Goal: Information Seeking & Learning: Learn about a topic

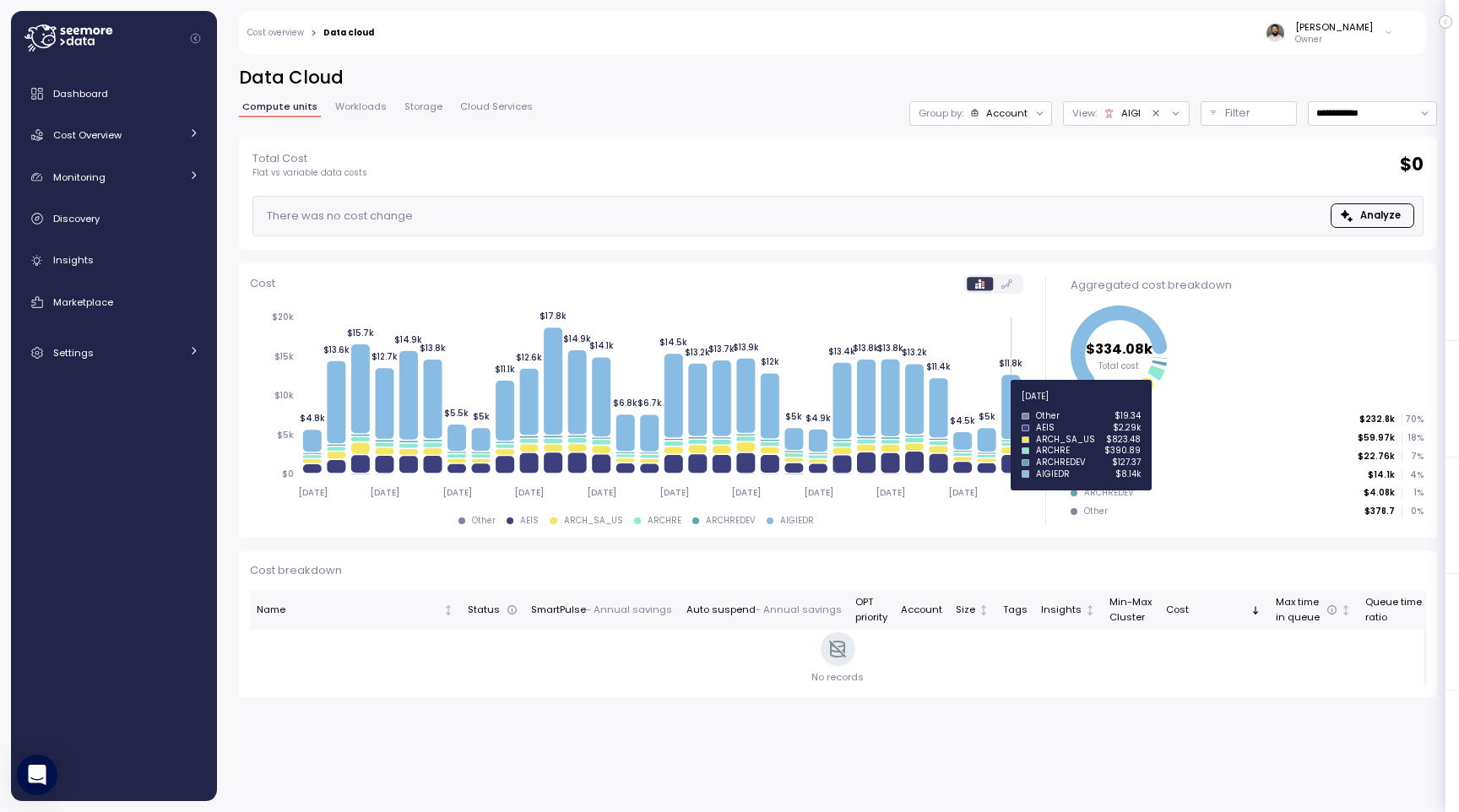
click at [1011, 406] on icon at bounding box center [1011, 407] width 19 height 64
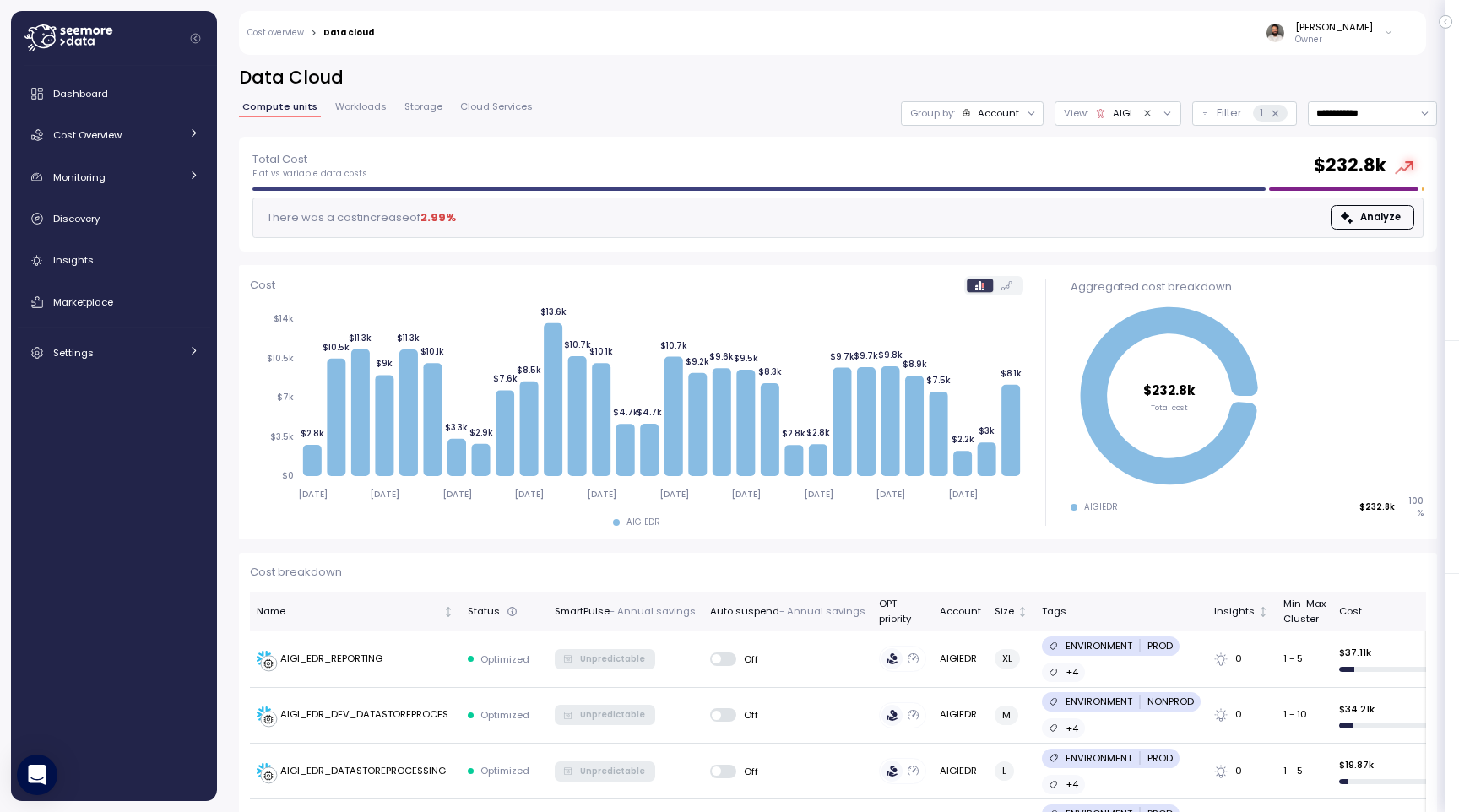
click at [1012, 118] on div "Account" at bounding box center [999, 114] width 41 height 14
click at [1009, 206] on p "Compute unit" at bounding box center [984, 207] width 67 height 14
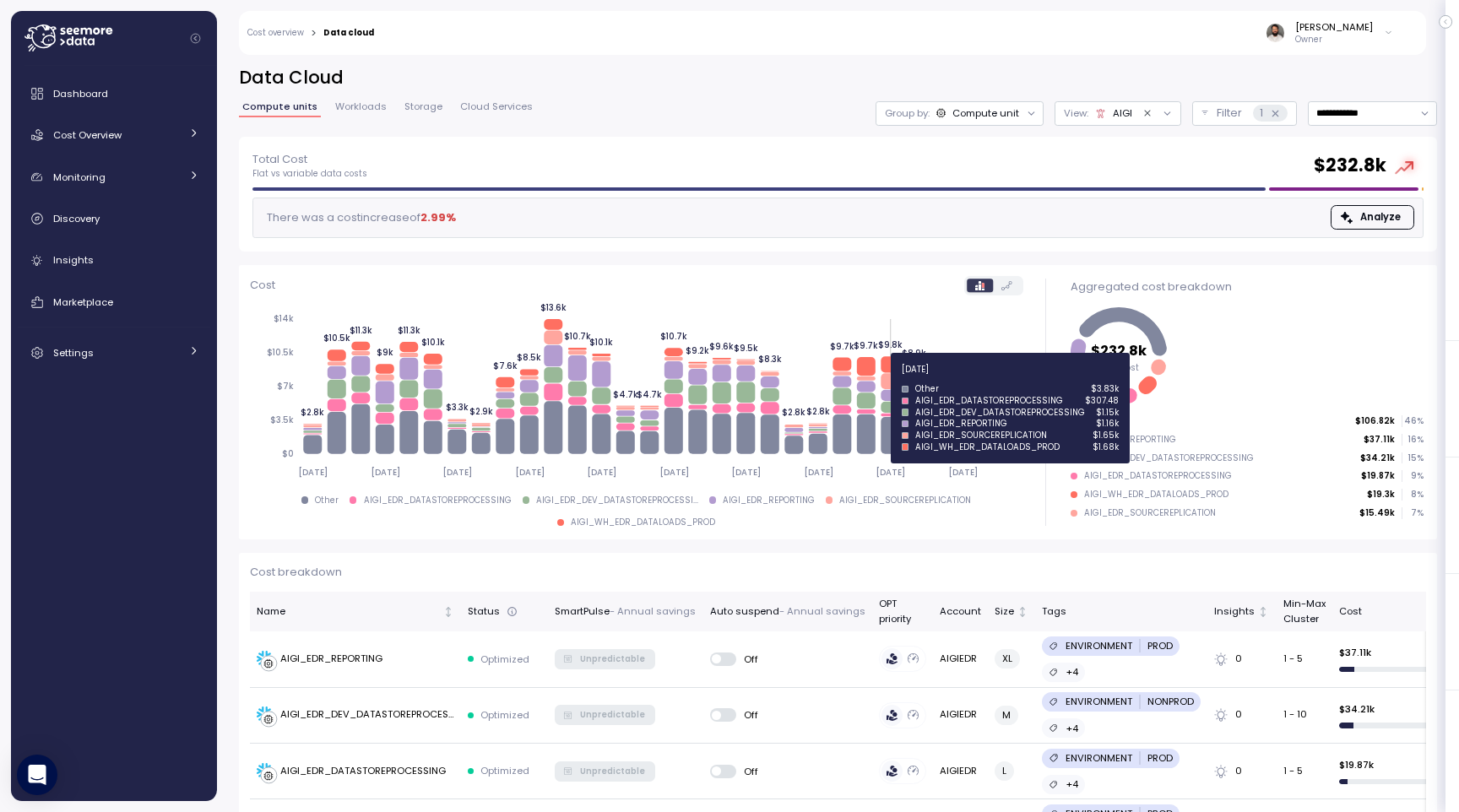
click at [892, 379] on icon at bounding box center [890, 381] width 19 height 16
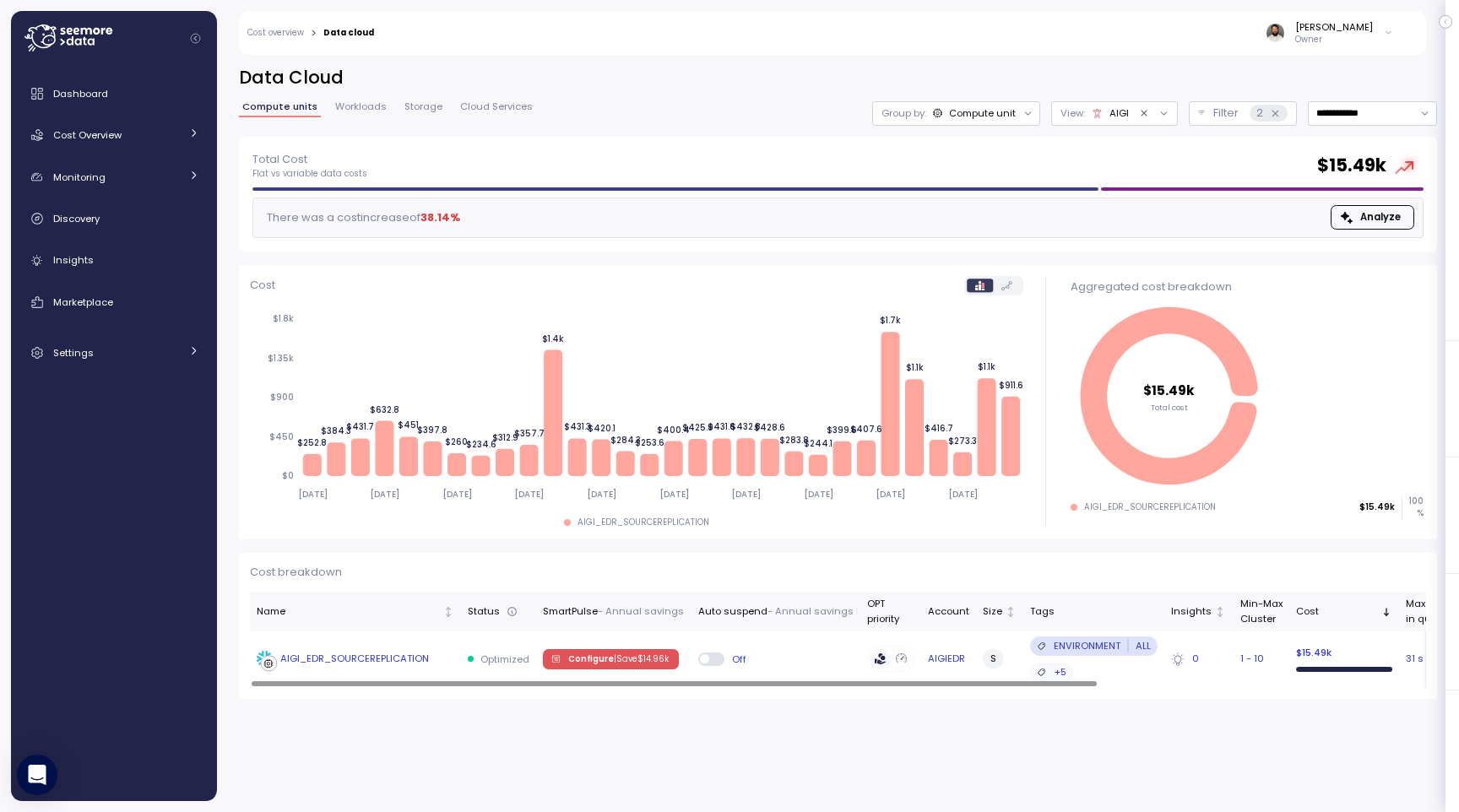
click at [428, 668] on td "AIGI_EDR_SOURCEREPLICATION" at bounding box center [356, 659] width 211 height 55
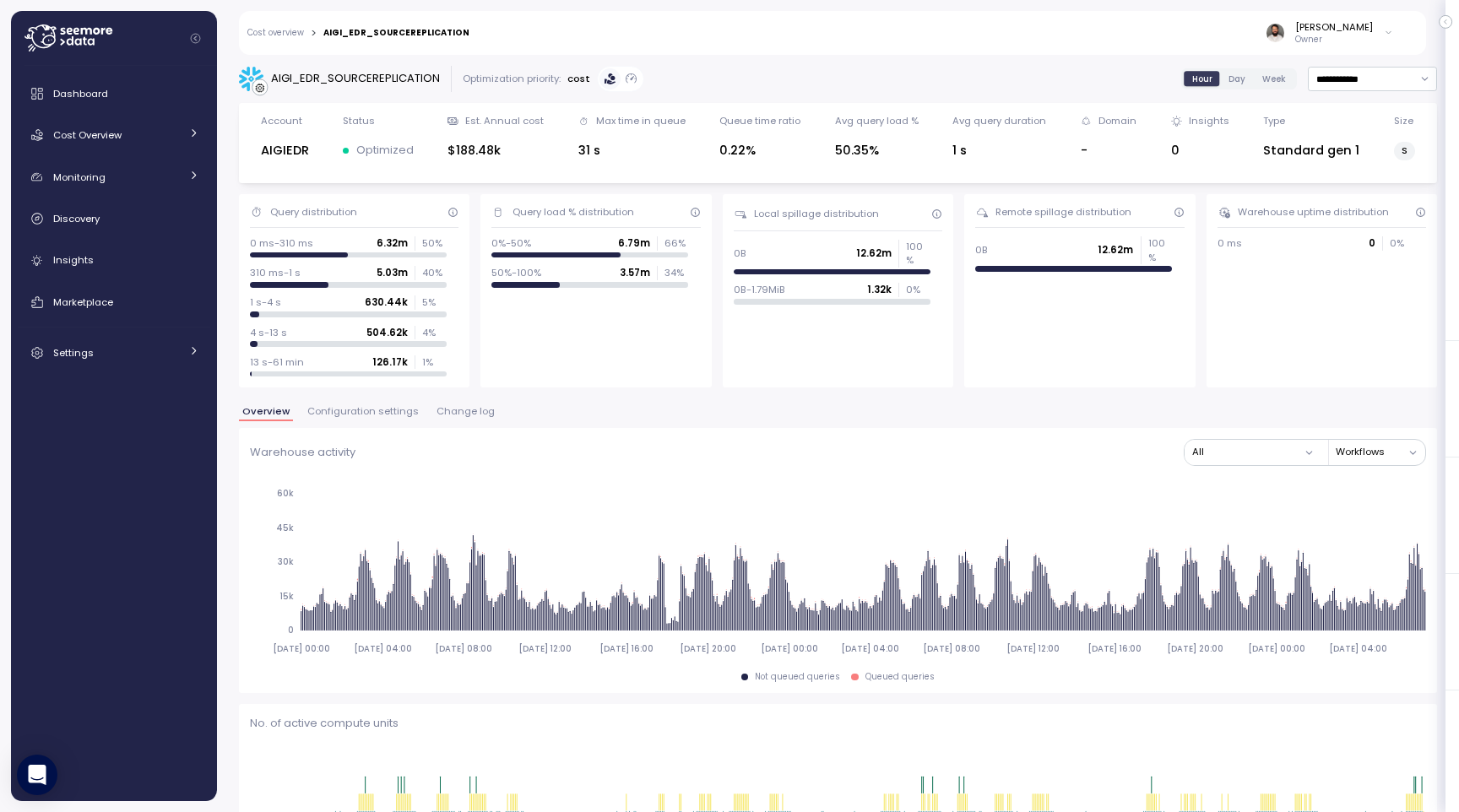
click at [400, 408] on span "Configuration settings" at bounding box center [363, 411] width 112 height 9
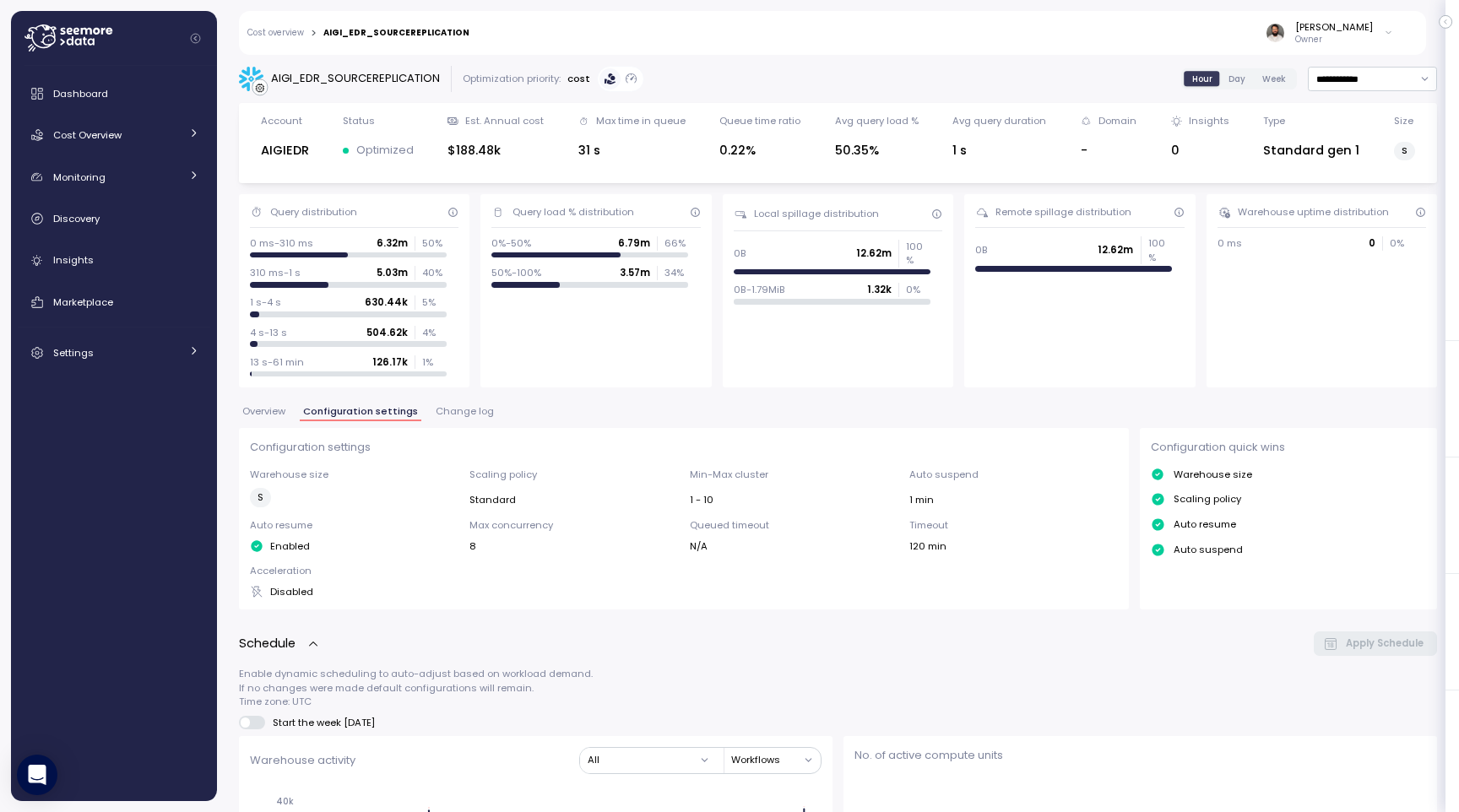
click at [281, 413] on span "Overview" at bounding box center [264, 411] width 43 height 9
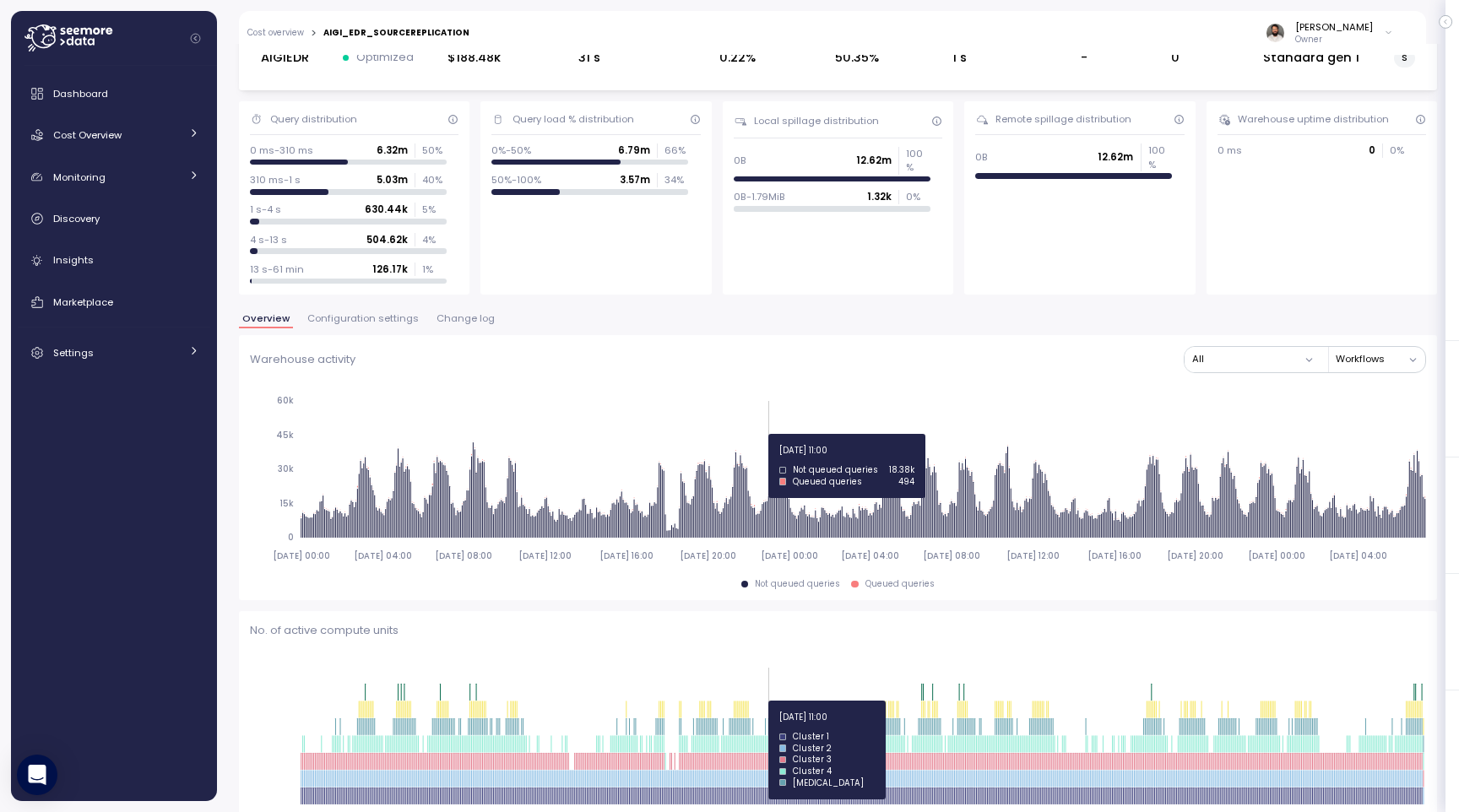
scroll to position [98, 0]
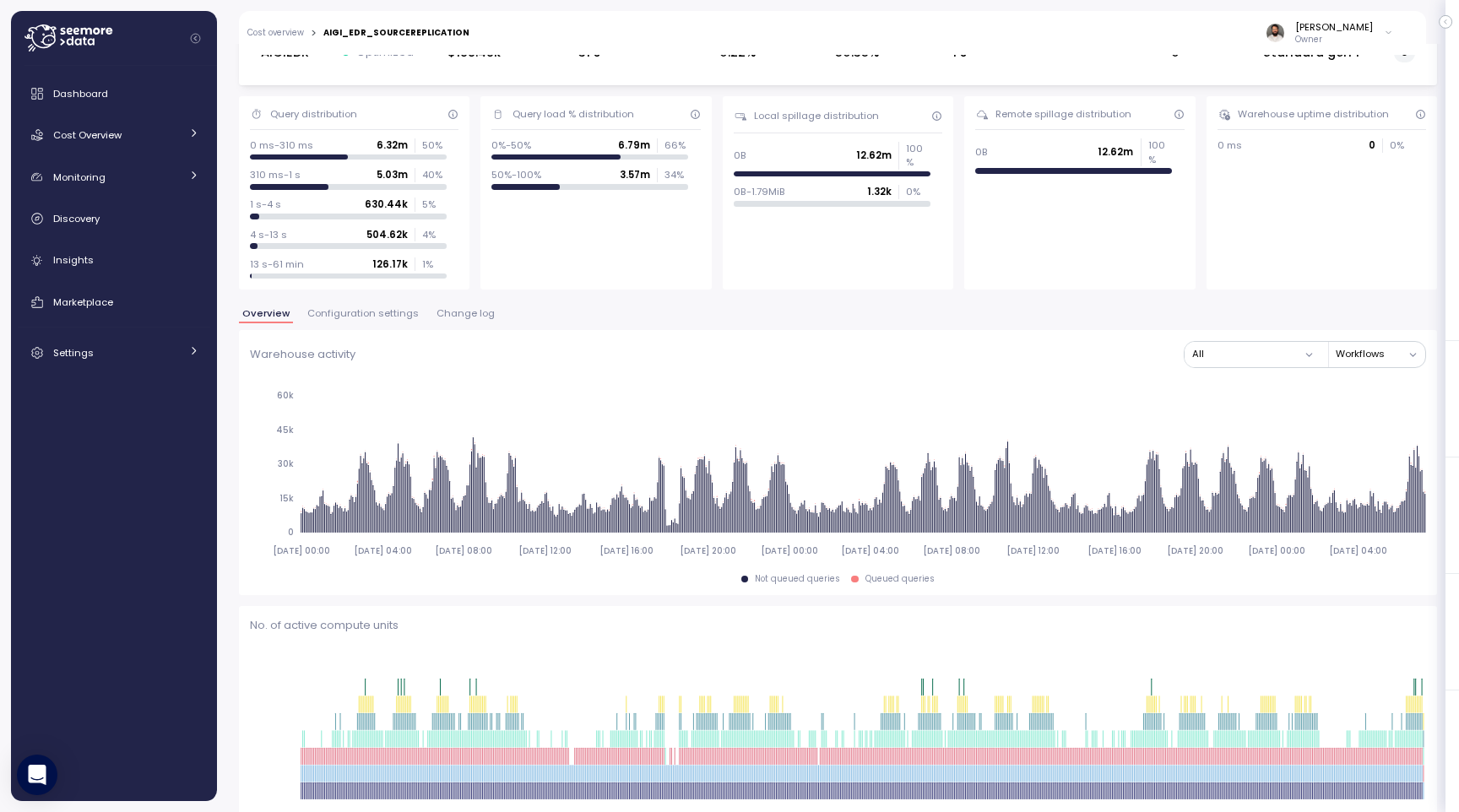
click at [381, 309] on span "Configuration settings" at bounding box center [363, 313] width 112 height 9
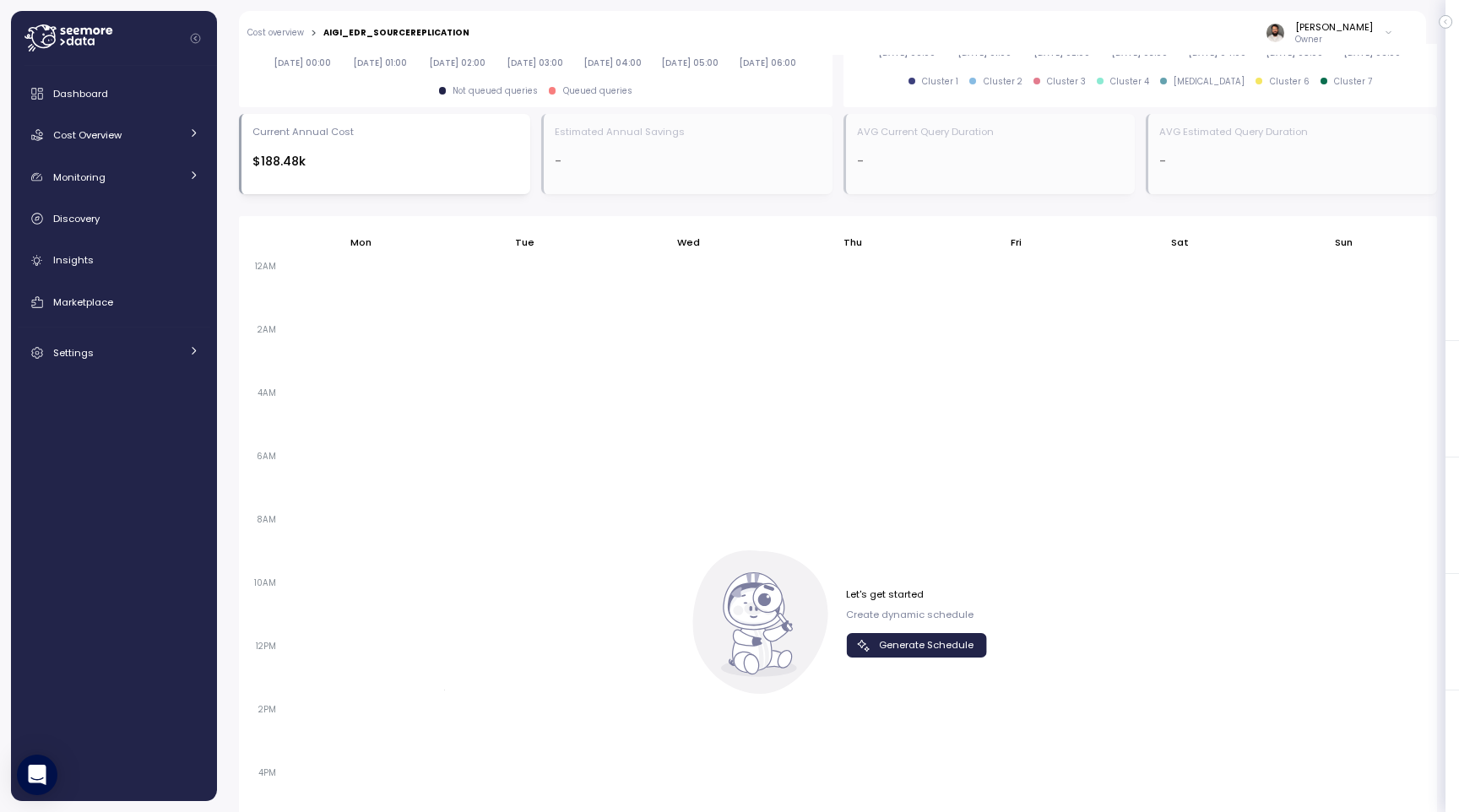
scroll to position [1121, 0]
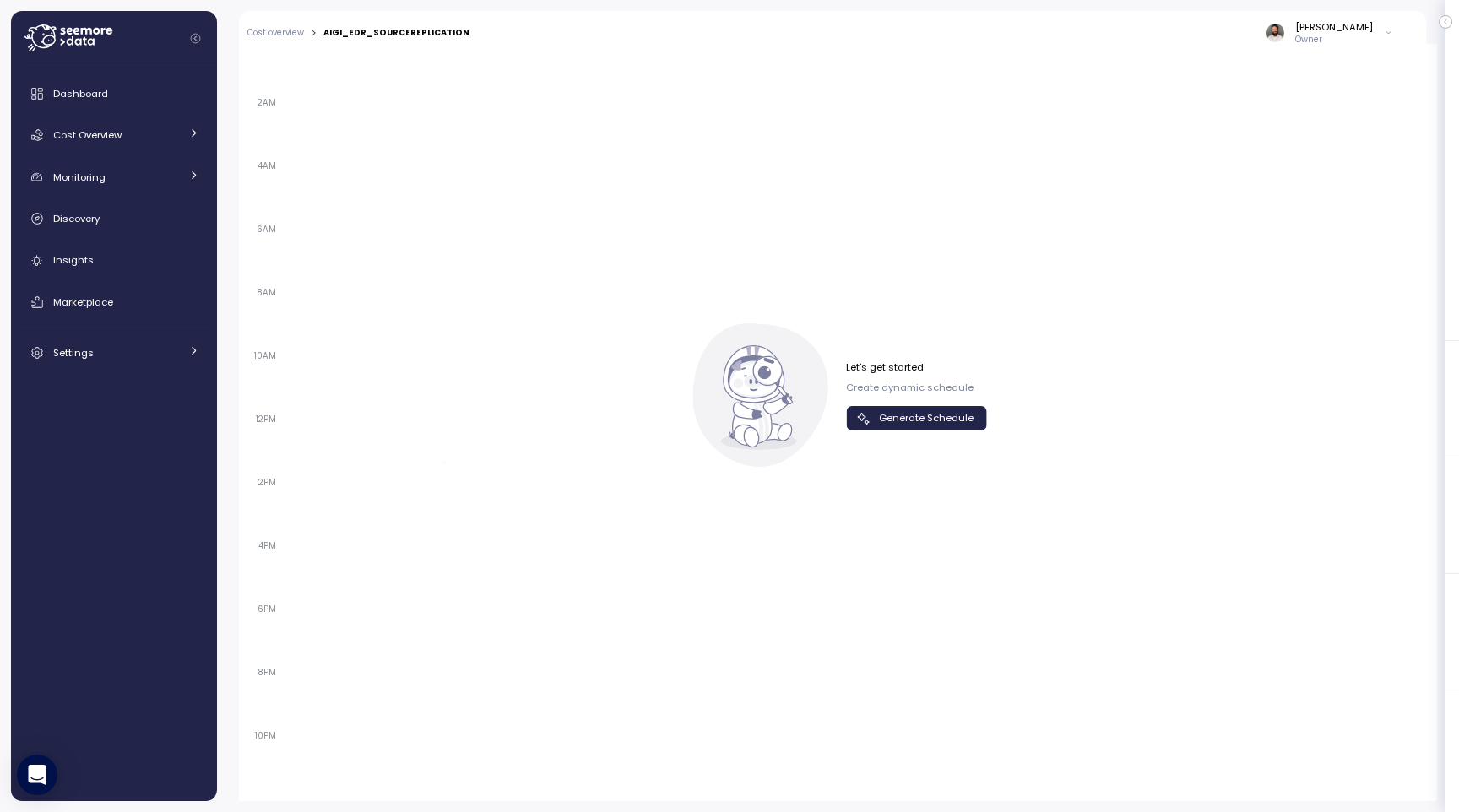
click at [846, 408] on div "Let's get started Create dynamic schedule Generate Schedule" at bounding box center [839, 394] width 298 height 143
click at [860, 420] on icon "button" at bounding box center [863, 418] width 17 height 17
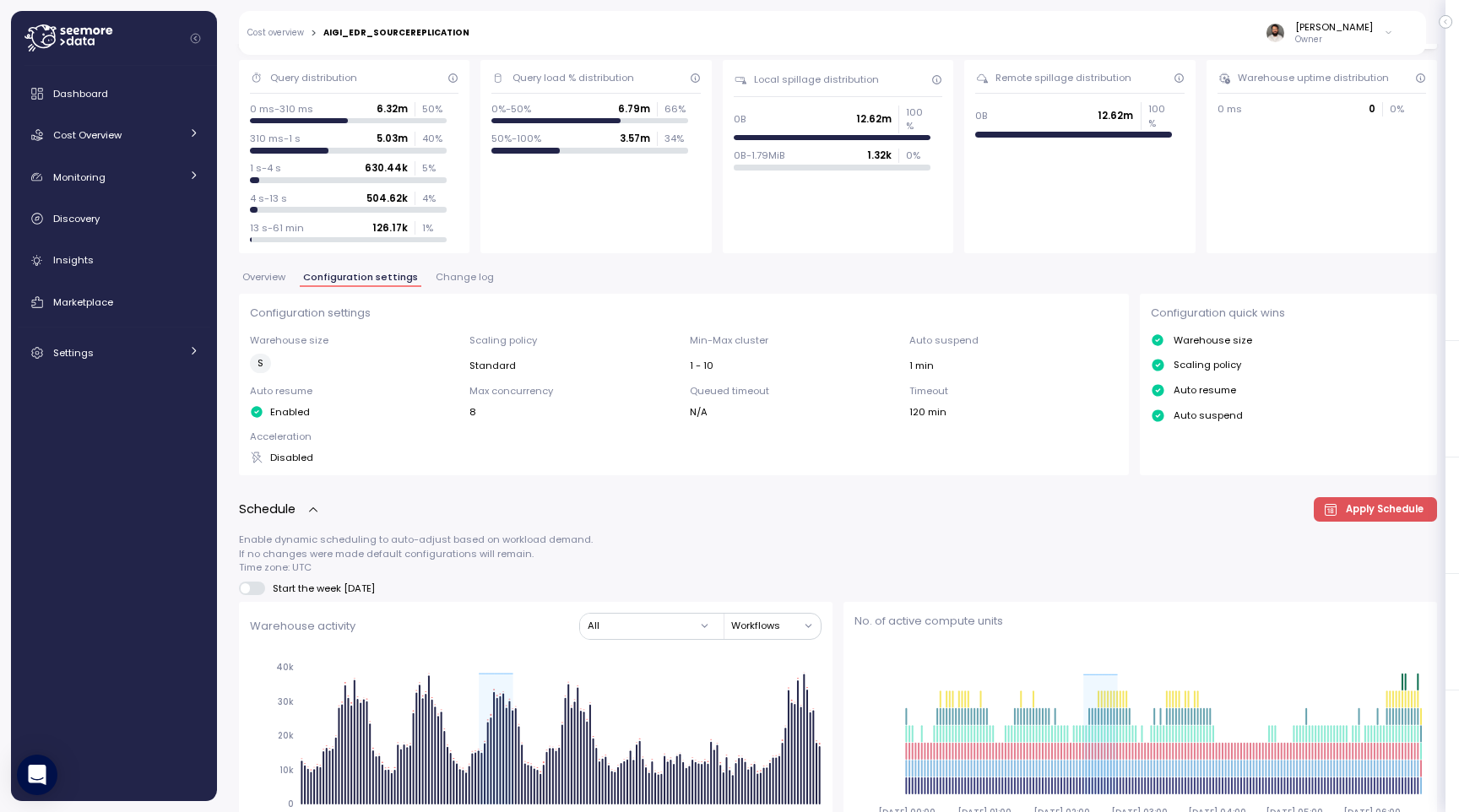
scroll to position [0, 0]
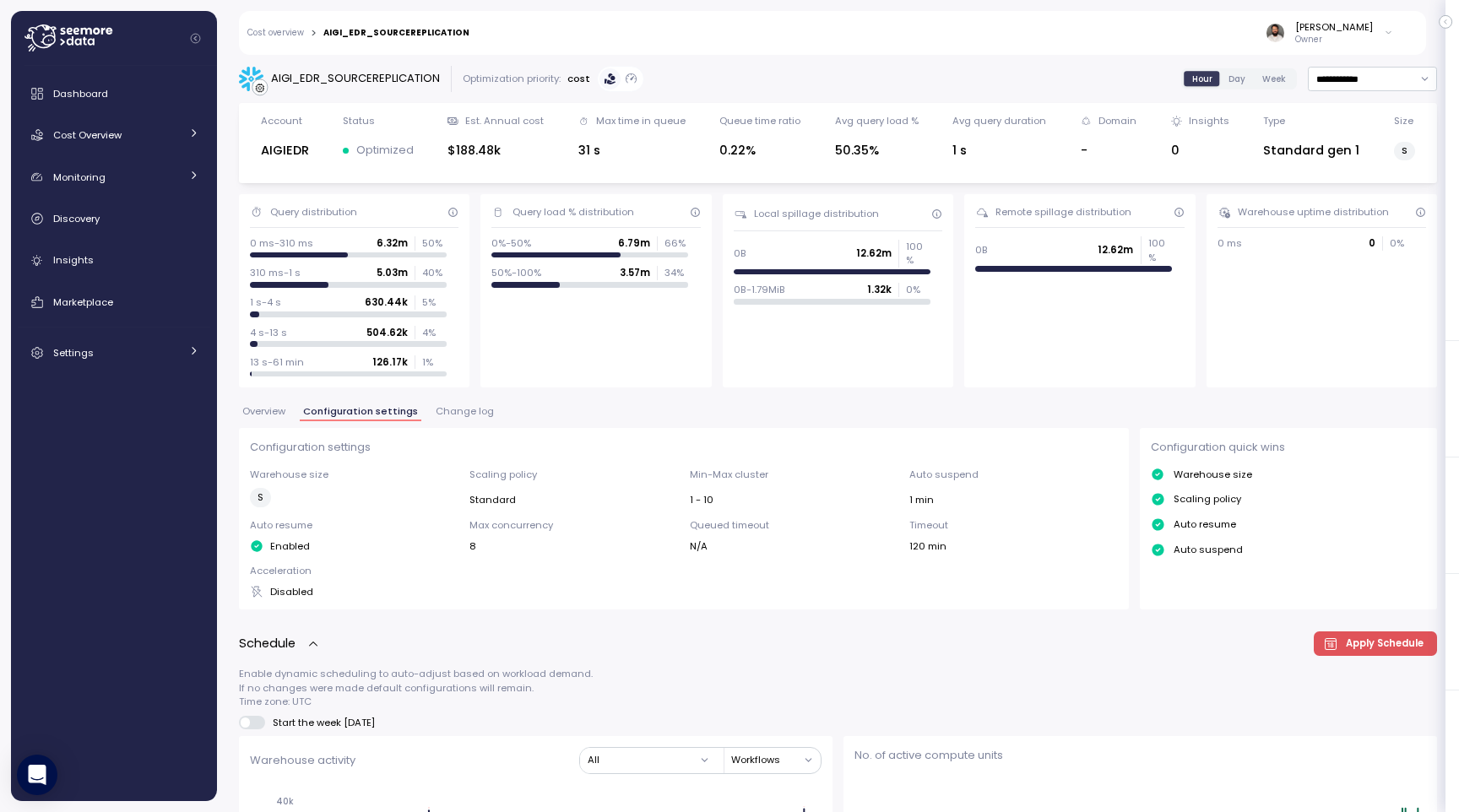
click at [447, 407] on span "Change log" at bounding box center [464, 411] width 58 height 9
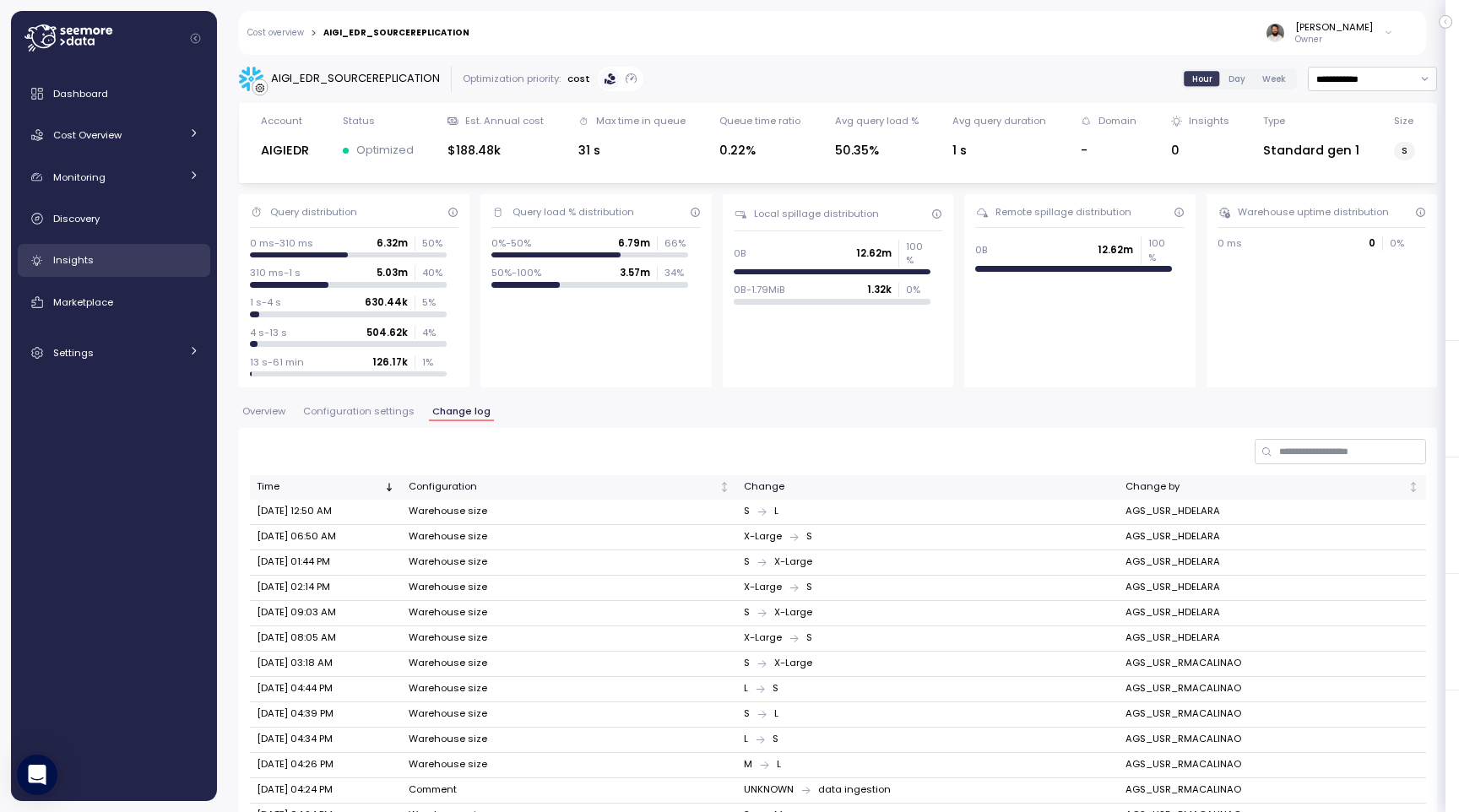
click at [128, 262] on div "Insights" at bounding box center [126, 260] width 146 height 17
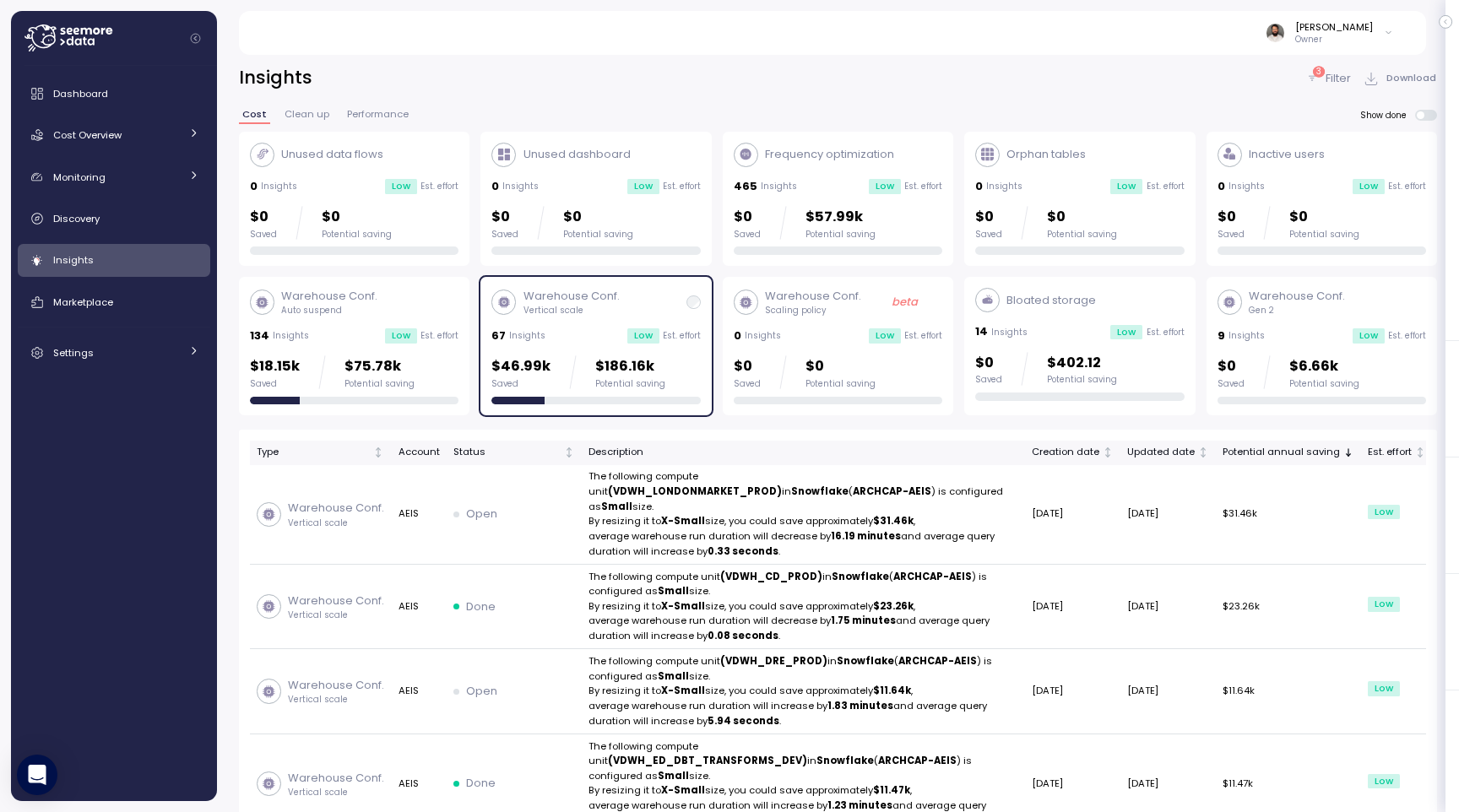
click at [1324, 78] on div "3 Filter" at bounding box center [1329, 78] width 45 height 17
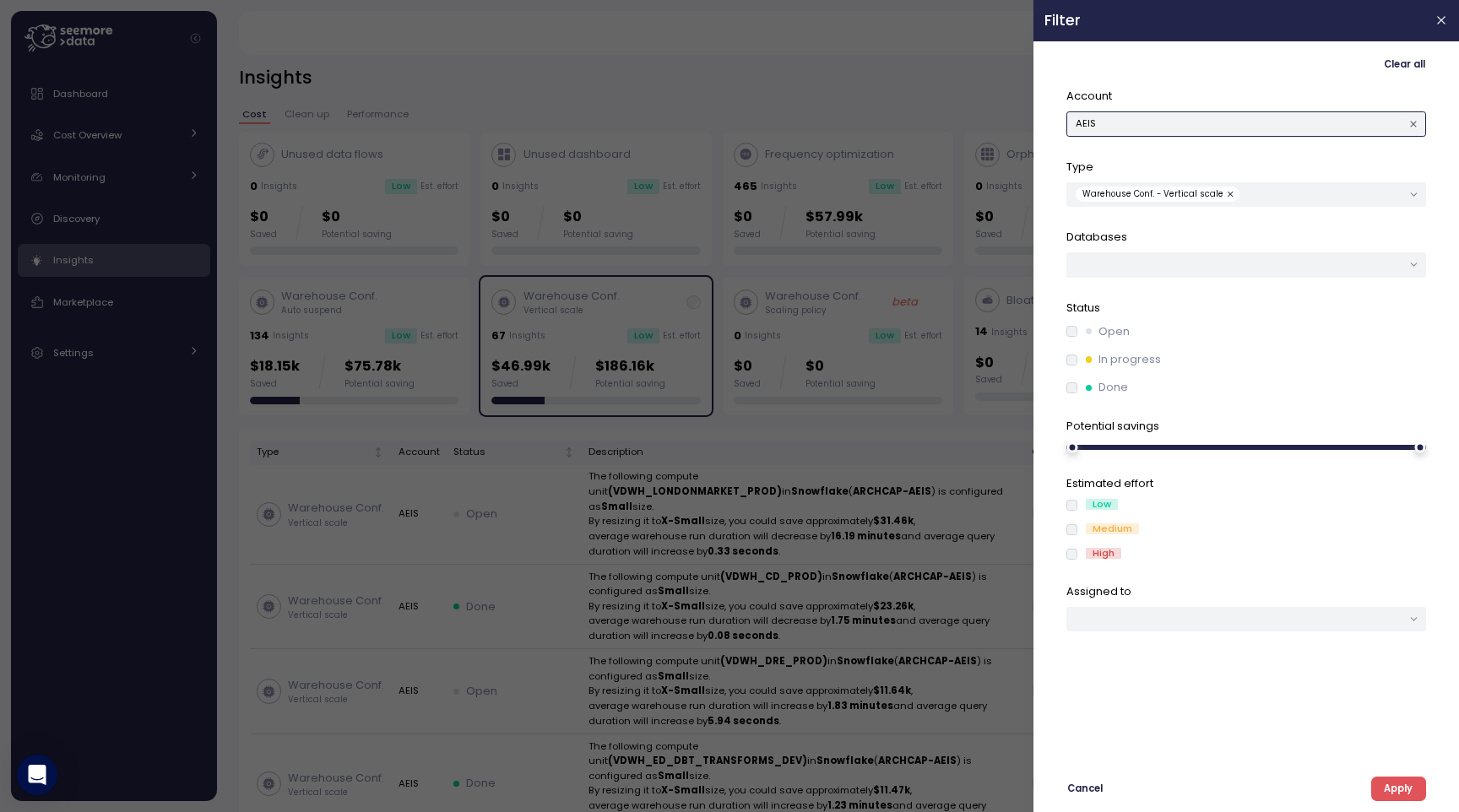
click at [1275, 126] on button "AEIS" at bounding box center [1247, 123] width 360 height 25
click at [1254, 183] on div "AIGIEDR" at bounding box center [1243, 180] width 38 height 14
click at [1416, 794] on button "Apply" at bounding box center [1399, 788] width 55 height 25
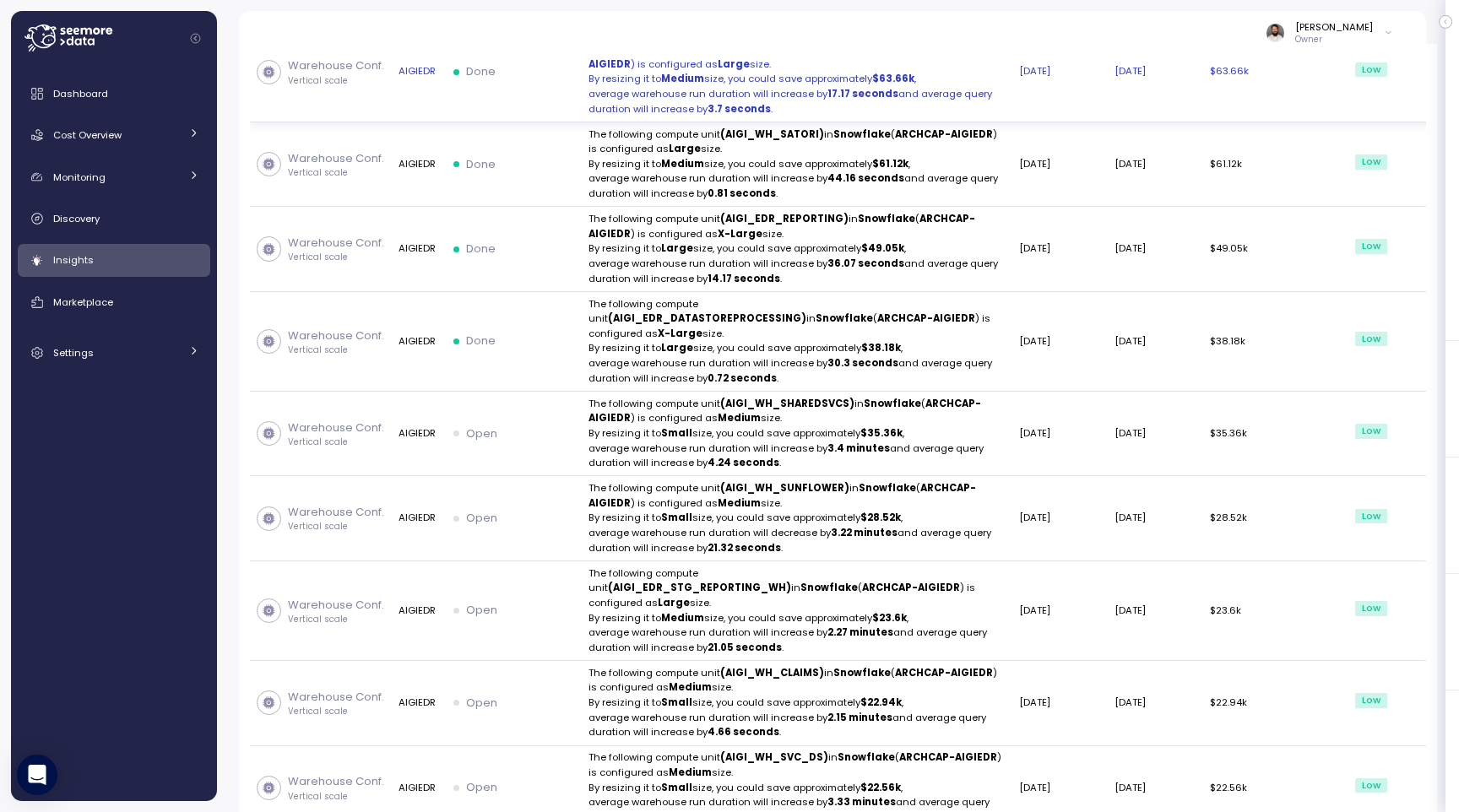
scroll to position [456, 0]
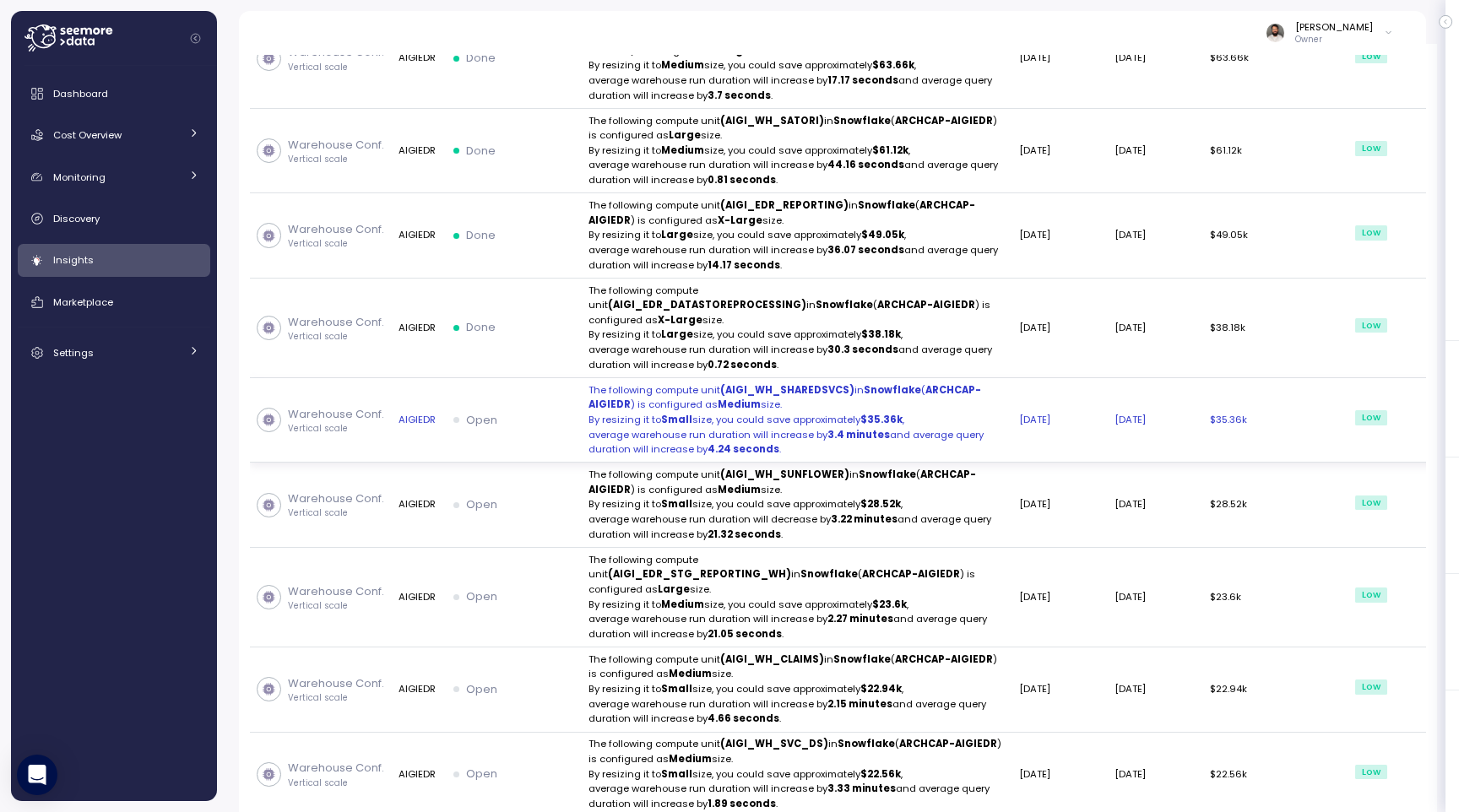
click at [1108, 463] on td "[DATE]" at bounding box center [1156, 421] width 96 height 85
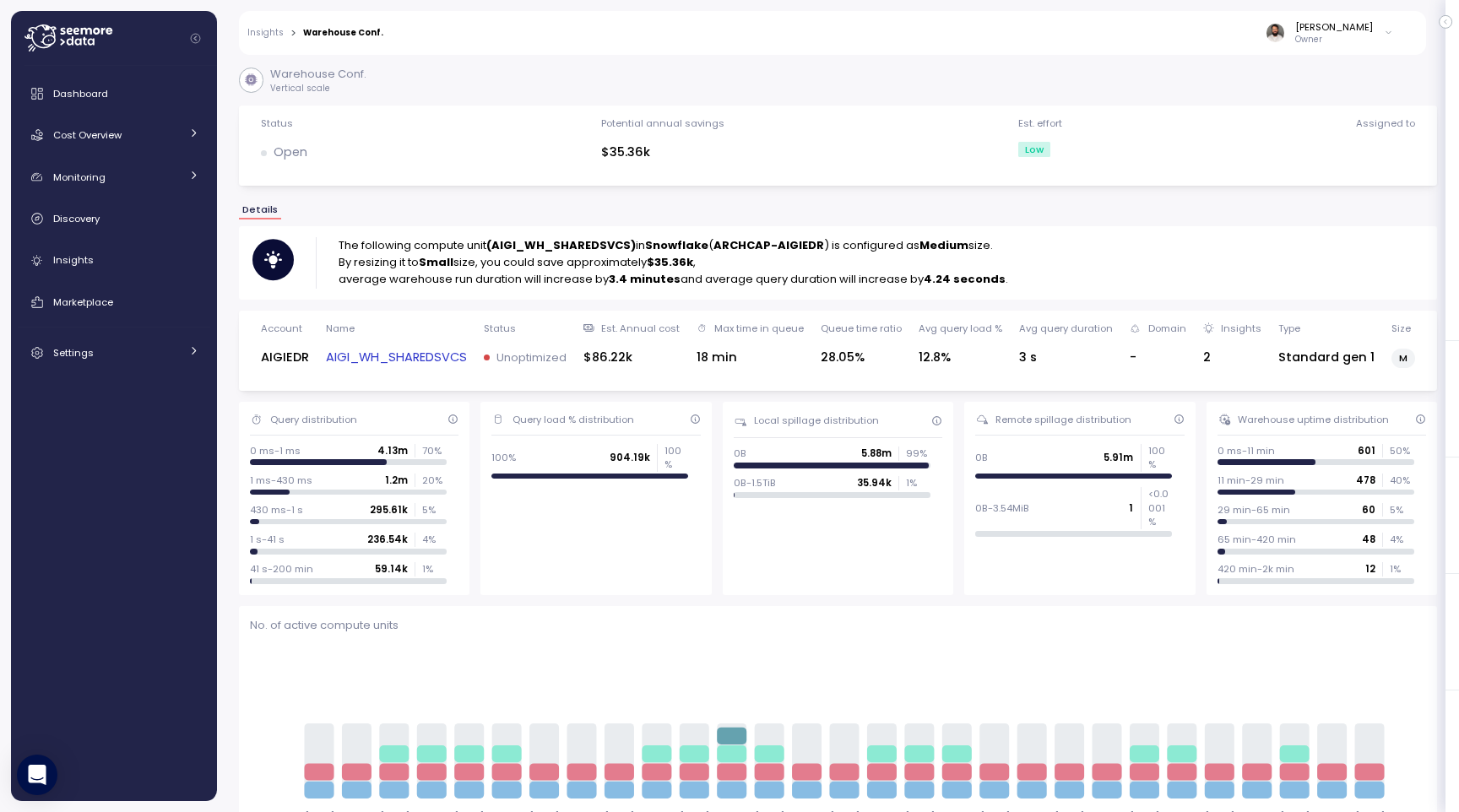
click at [400, 352] on link "AIGI_WH_SHAREDSVCS" at bounding box center [396, 358] width 141 height 20
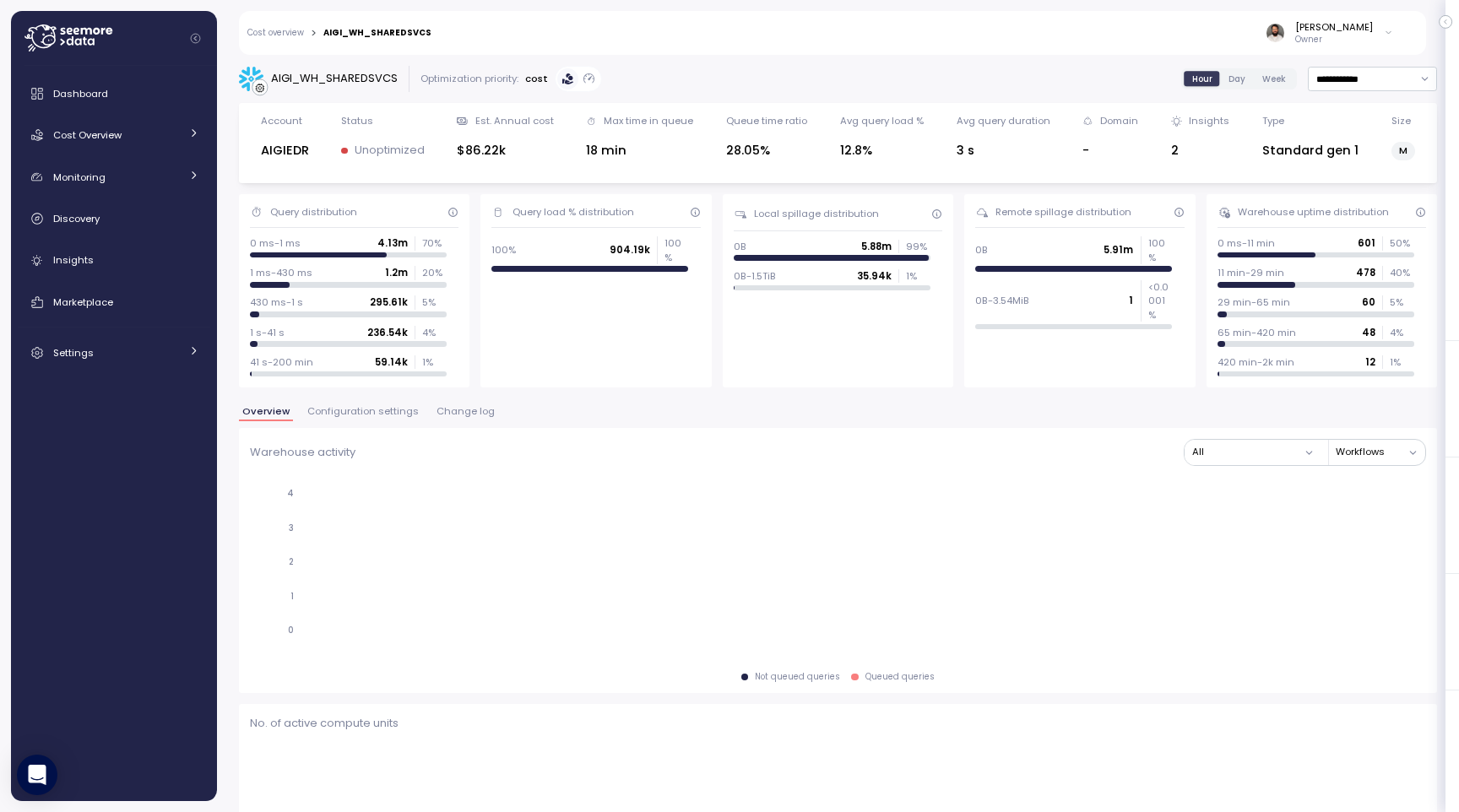
click at [440, 414] on span "Change log" at bounding box center [465, 411] width 58 height 9
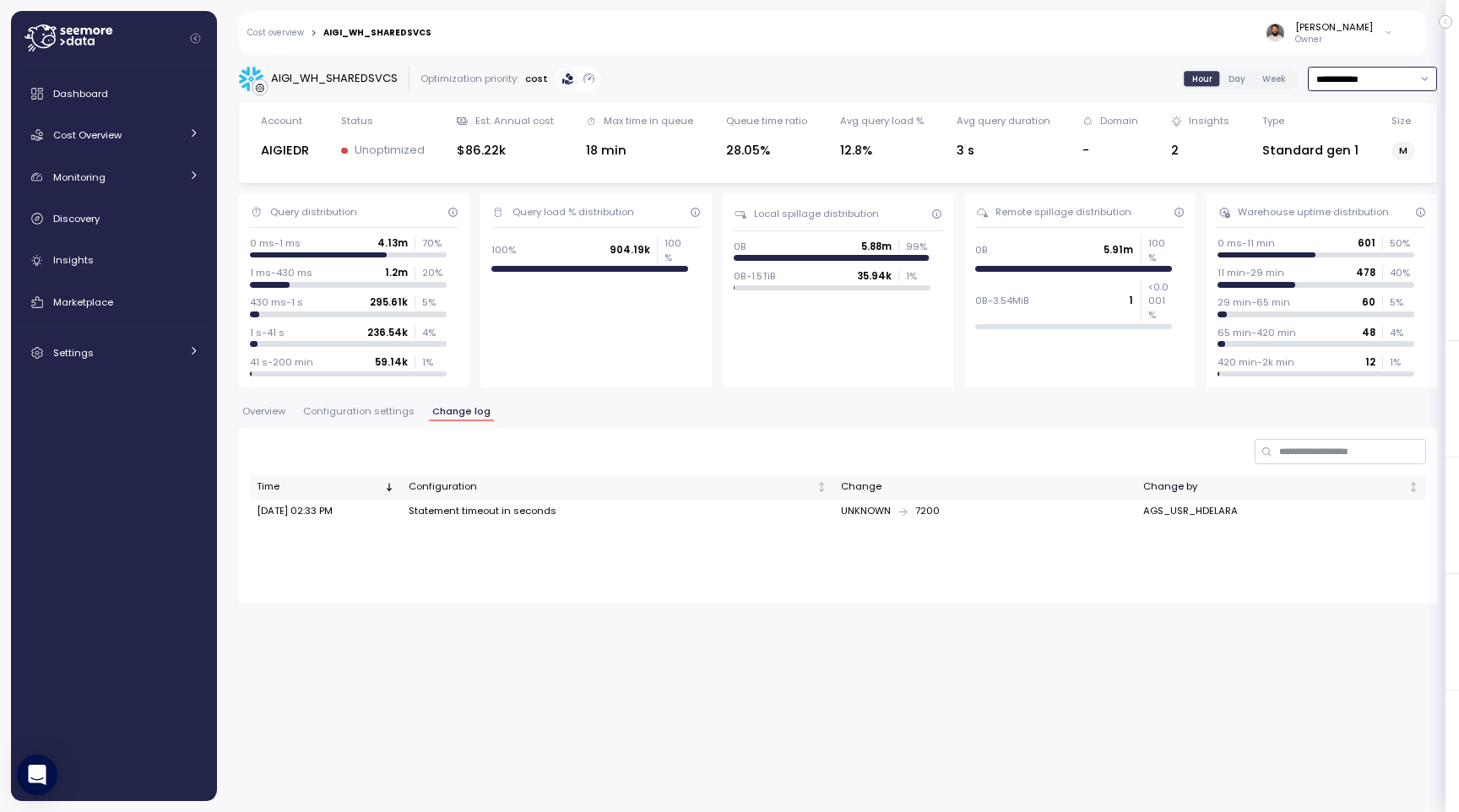
click at [1336, 86] on input "**********" at bounding box center [1372, 79] width 129 height 25
click at [1340, 219] on div "Last 6 months" at bounding box center [1370, 223] width 70 height 14
type input "**********"
click at [387, 413] on span "Configuration settings" at bounding box center [359, 411] width 112 height 9
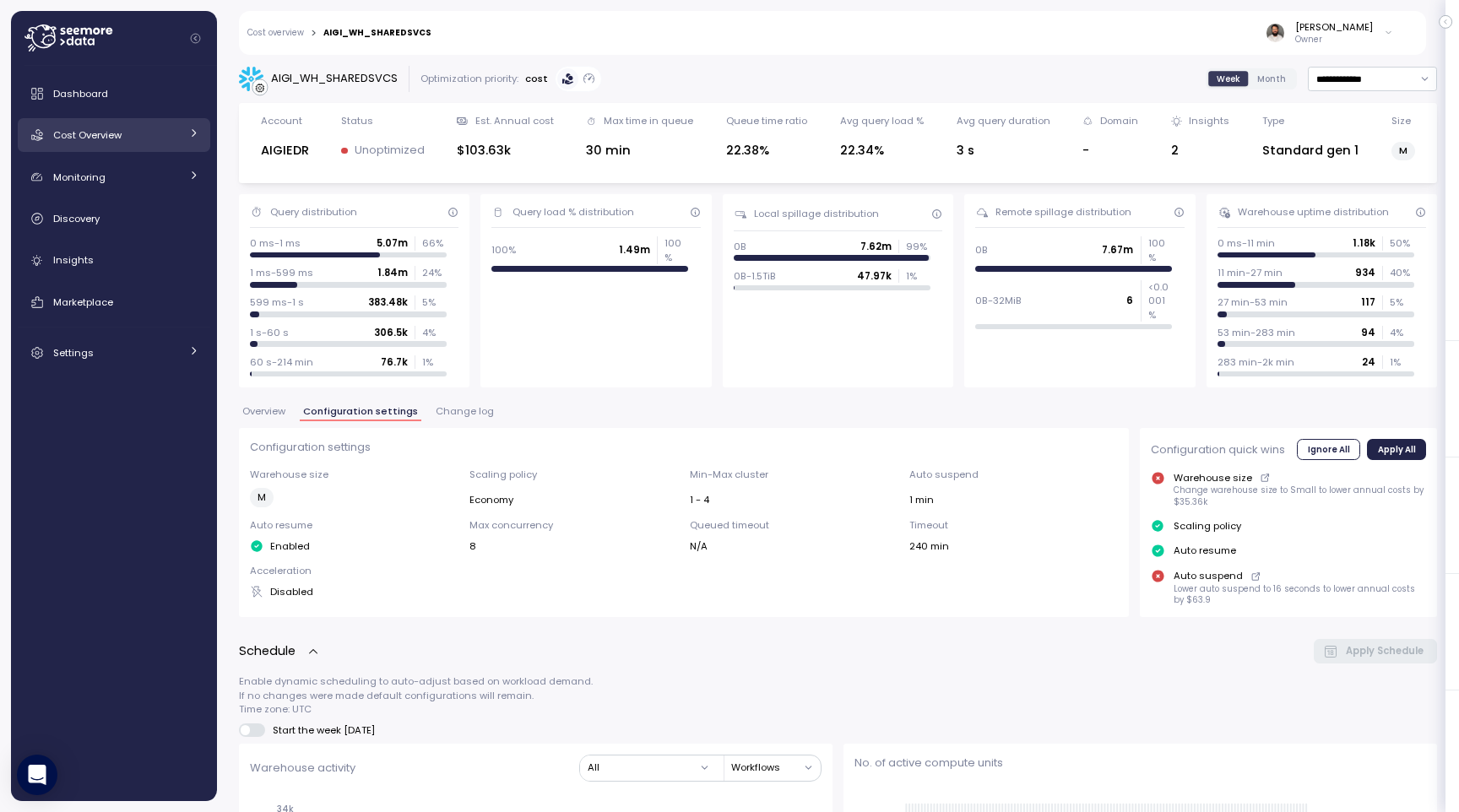
click at [123, 138] on div "Cost Overview" at bounding box center [117, 134] width 126 height 17
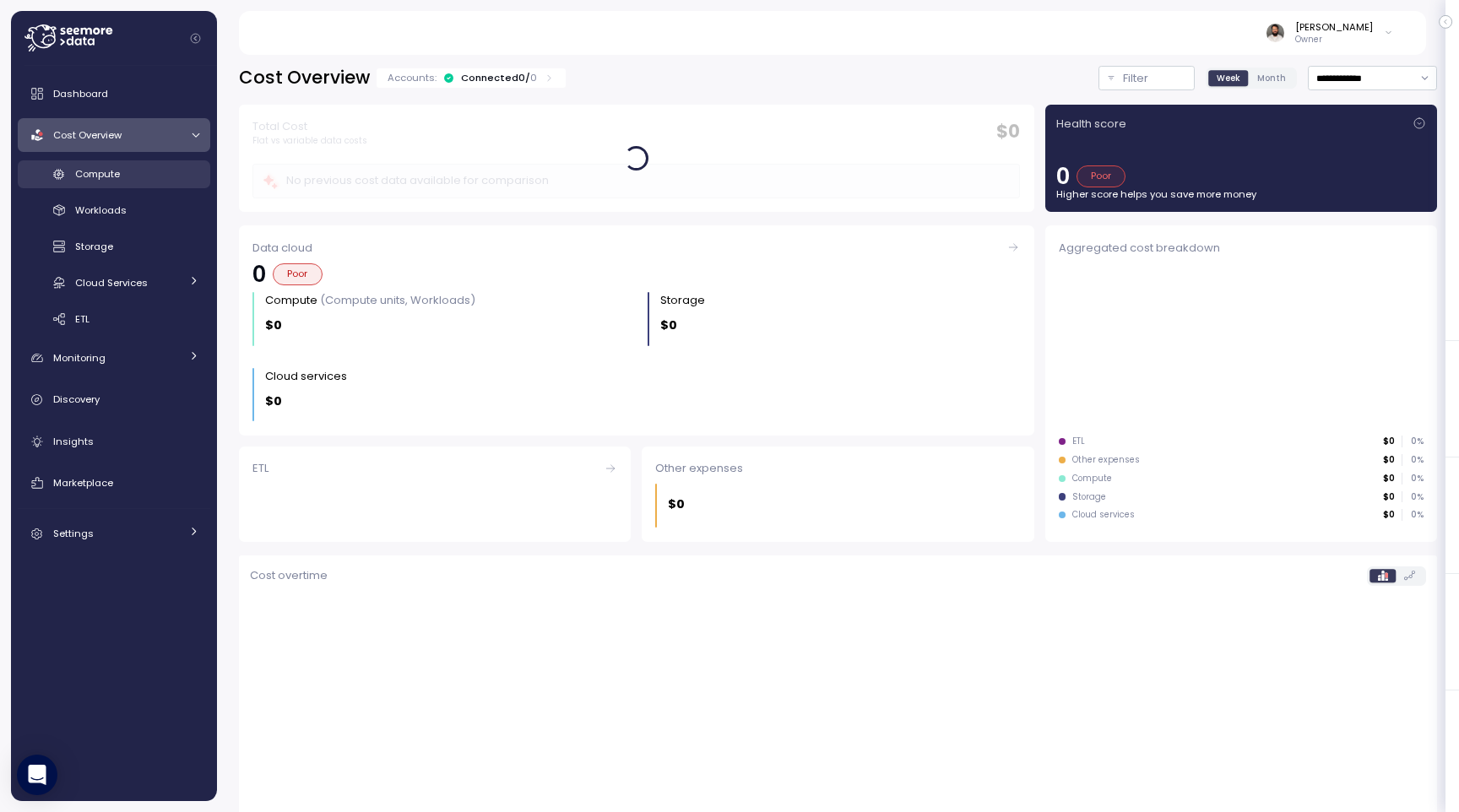
click at [139, 173] on div "Compute" at bounding box center [137, 174] width 124 height 17
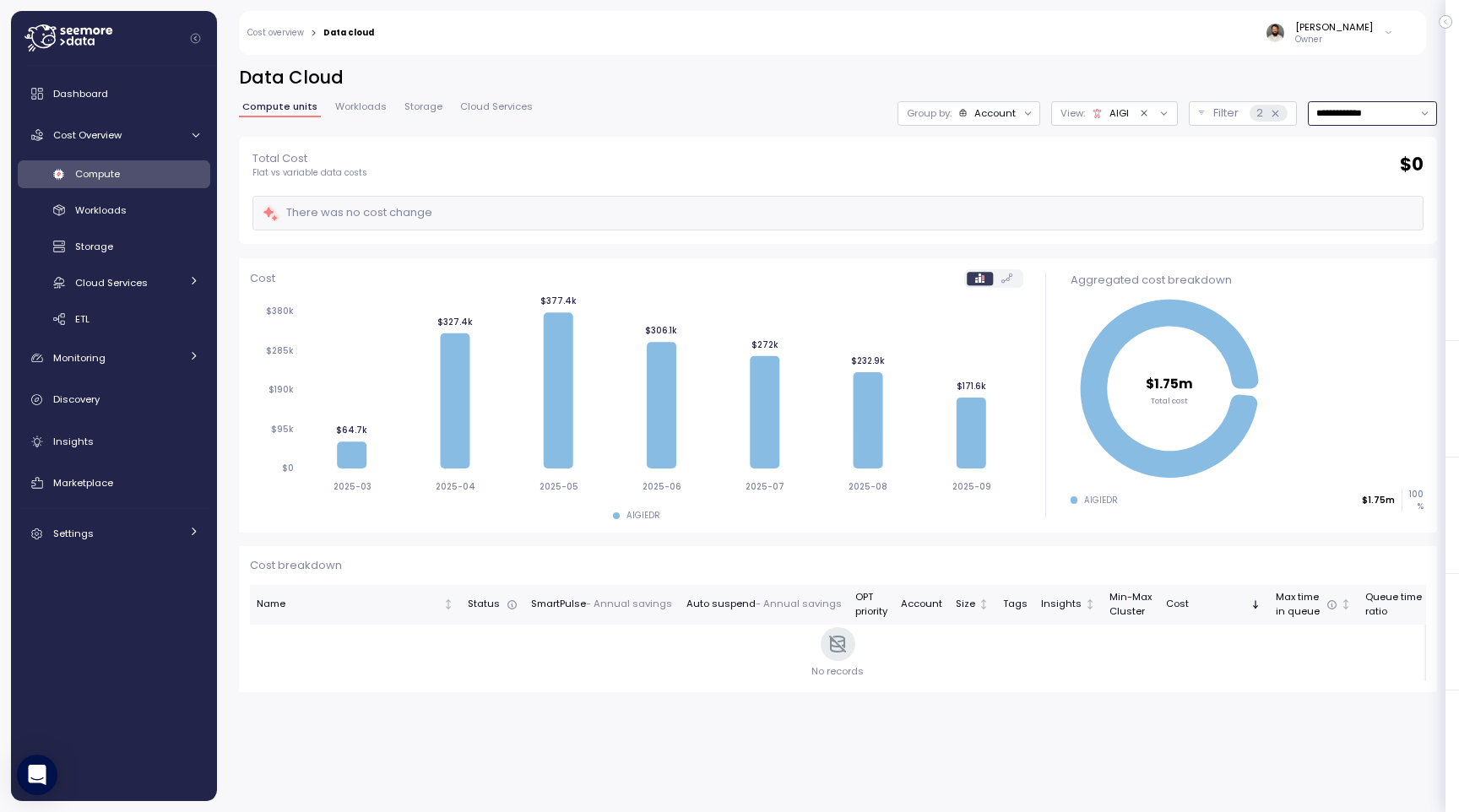
click at [1355, 120] on input "**********" at bounding box center [1372, 114] width 129 height 25
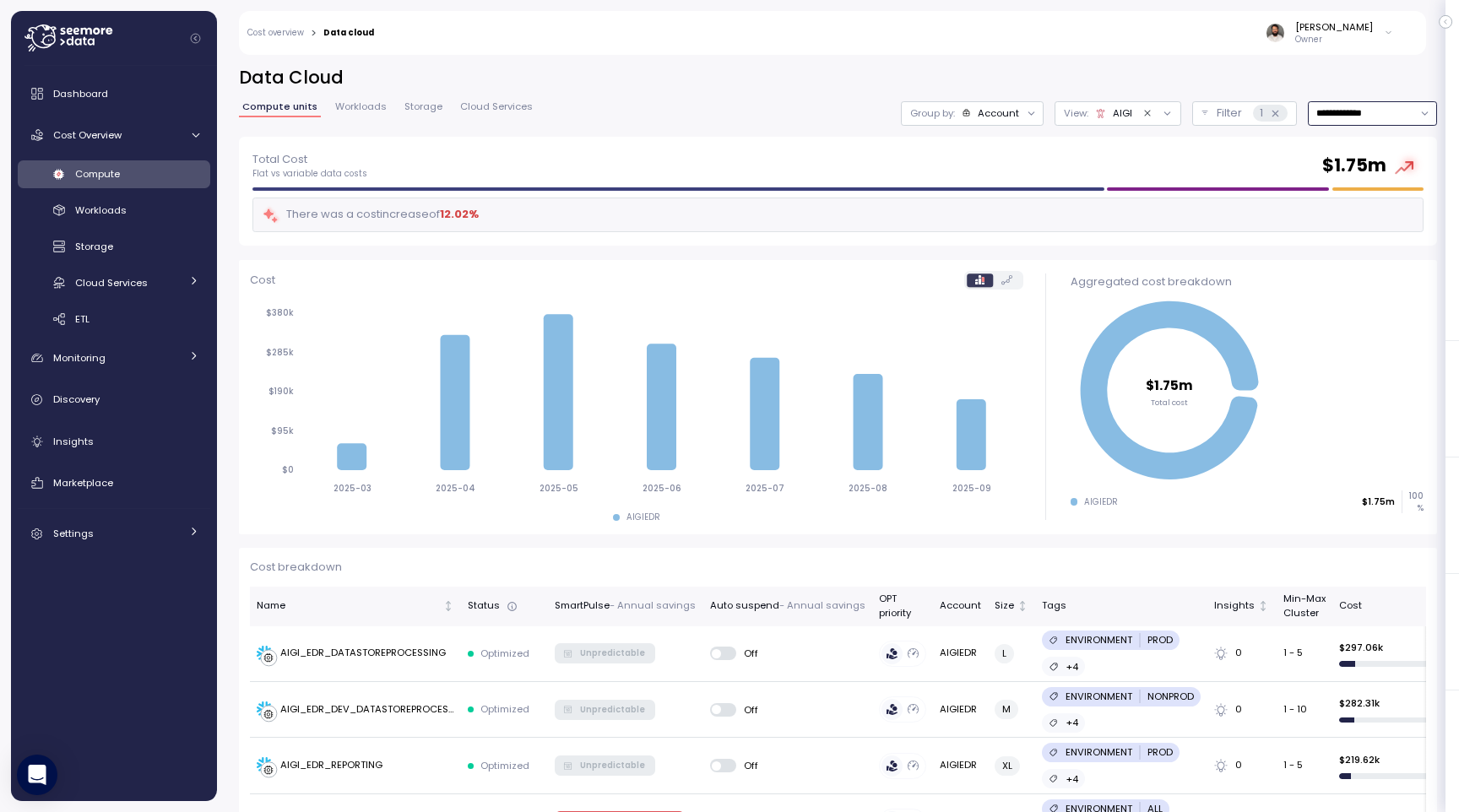
click at [995, 107] on div "Account" at bounding box center [999, 114] width 41 height 14
click at [991, 202] on p "Compute unit" at bounding box center [984, 207] width 67 height 14
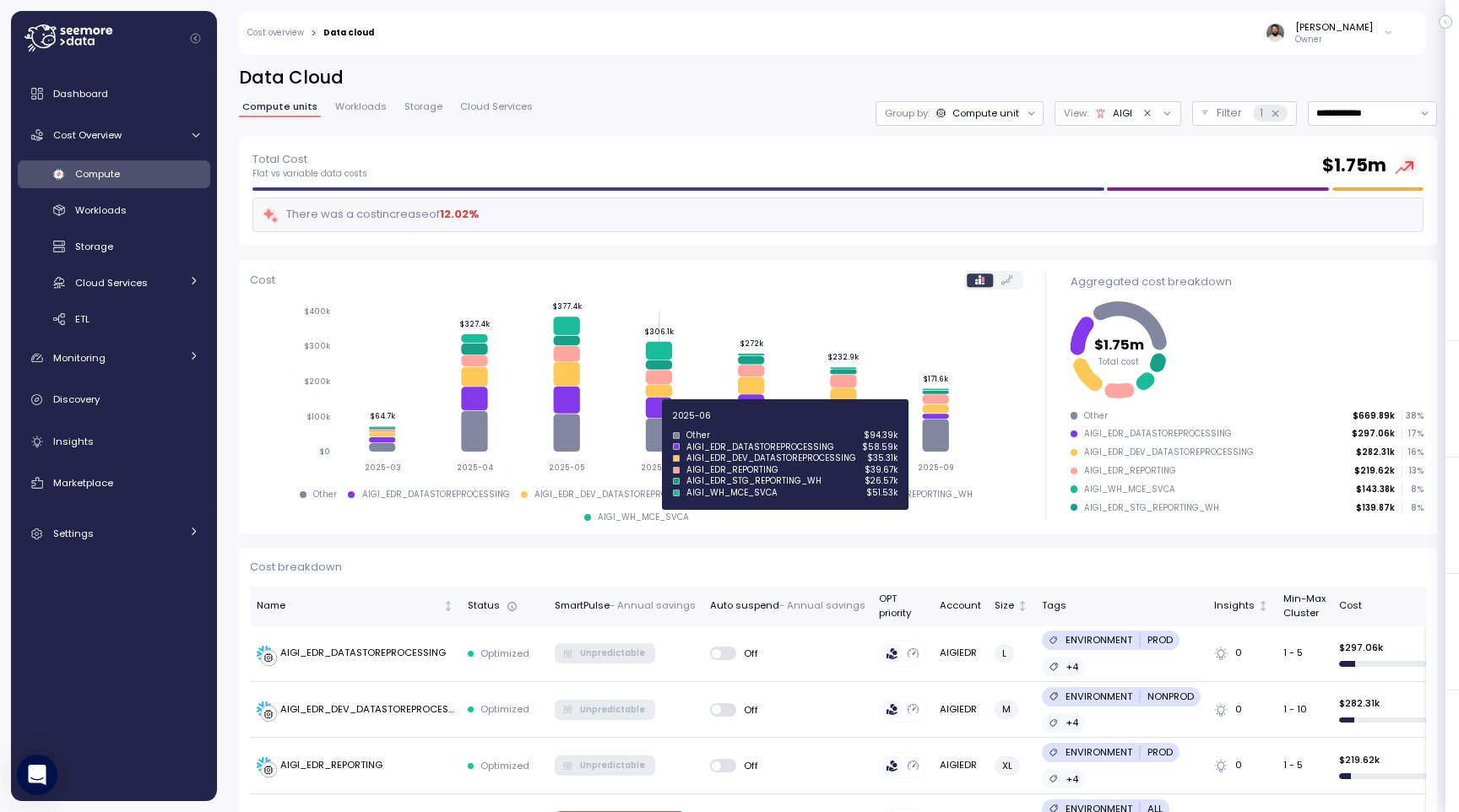
click at [667, 418] on icon at bounding box center [658, 408] width 26 height 21
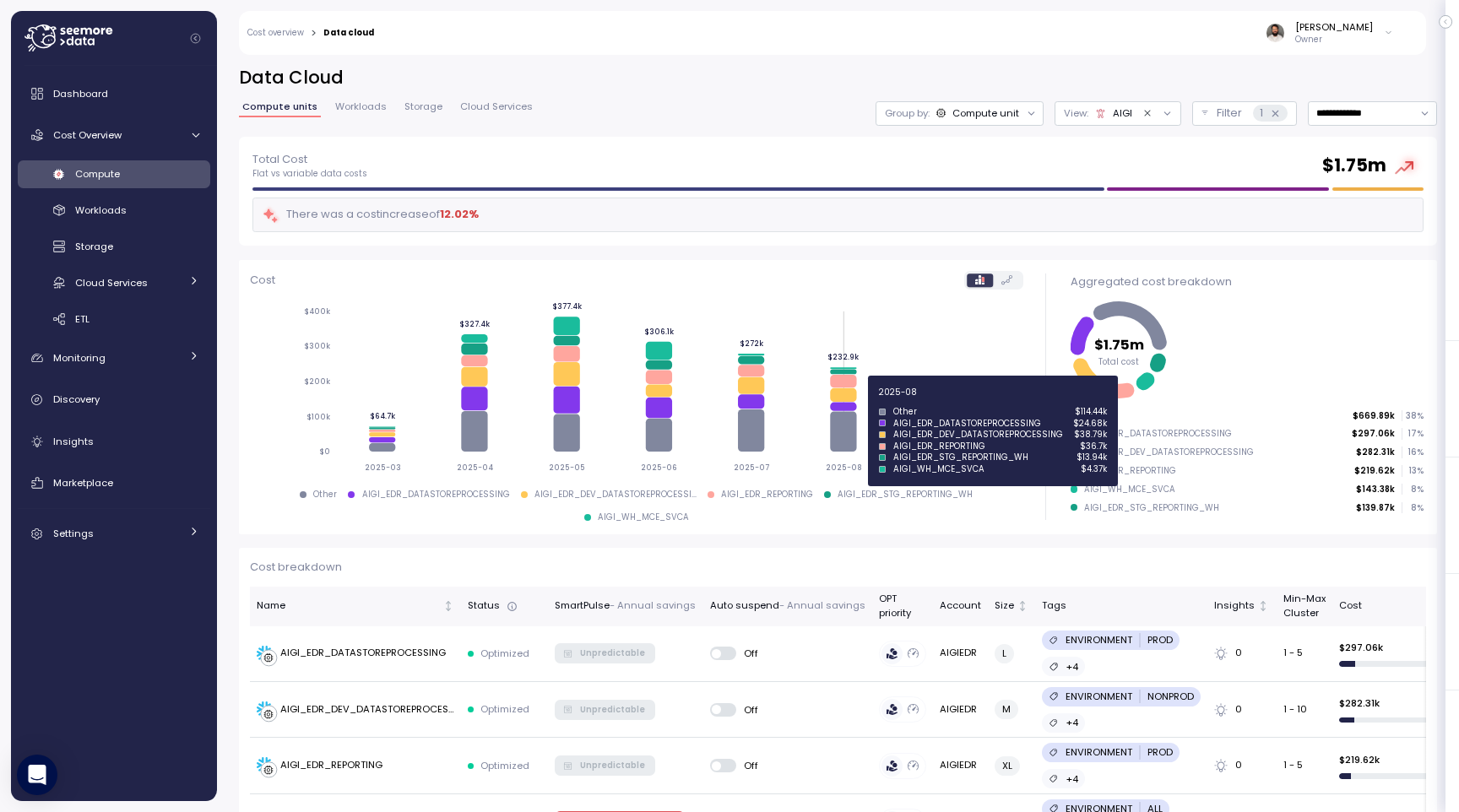
click at [856, 402] on icon at bounding box center [843, 395] width 26 height 14
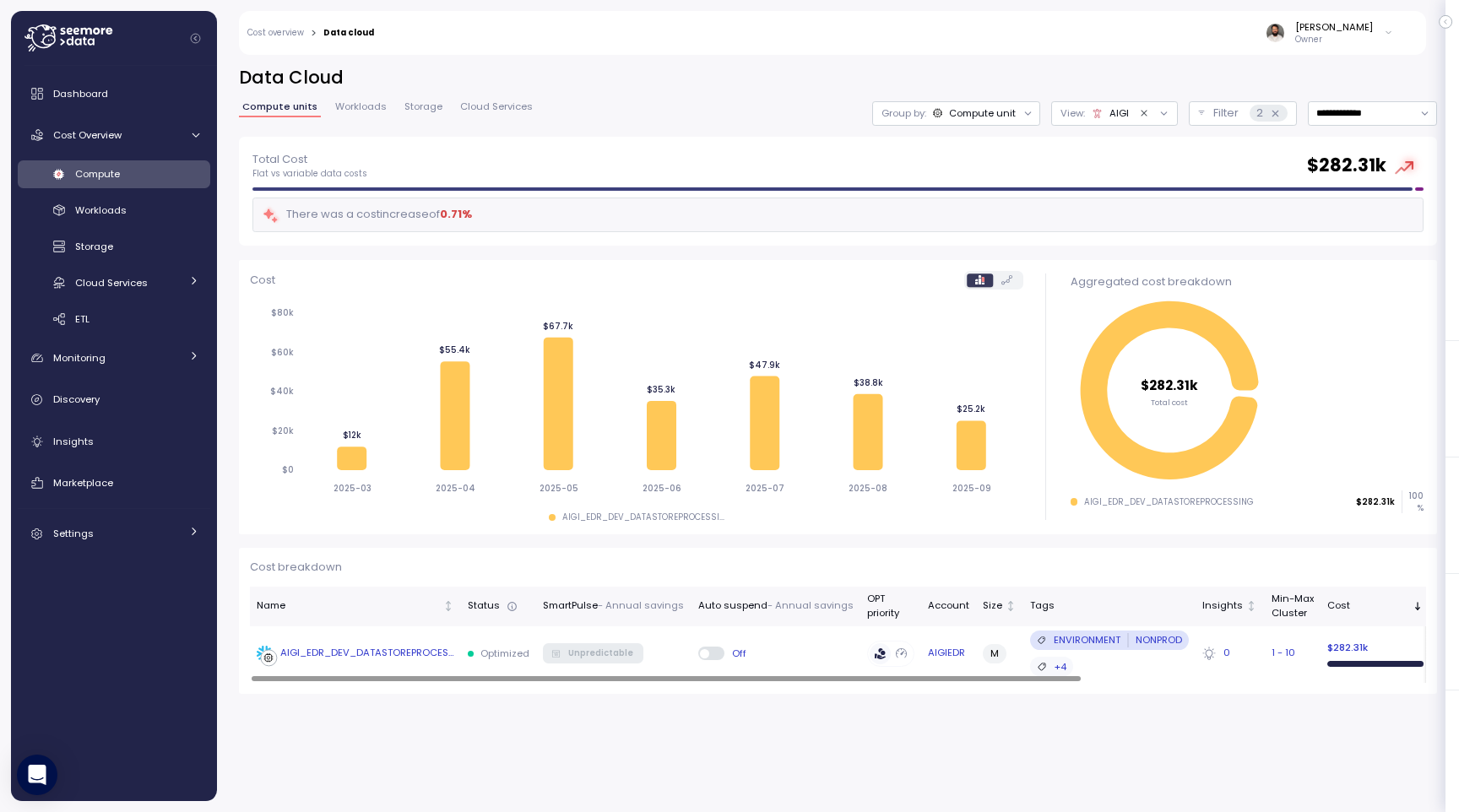
click at [386, 643] on td "AIGI_EDR_DEV_DATASTOREPROCESSING" at bounding box center [356, 654] width 211 height 55
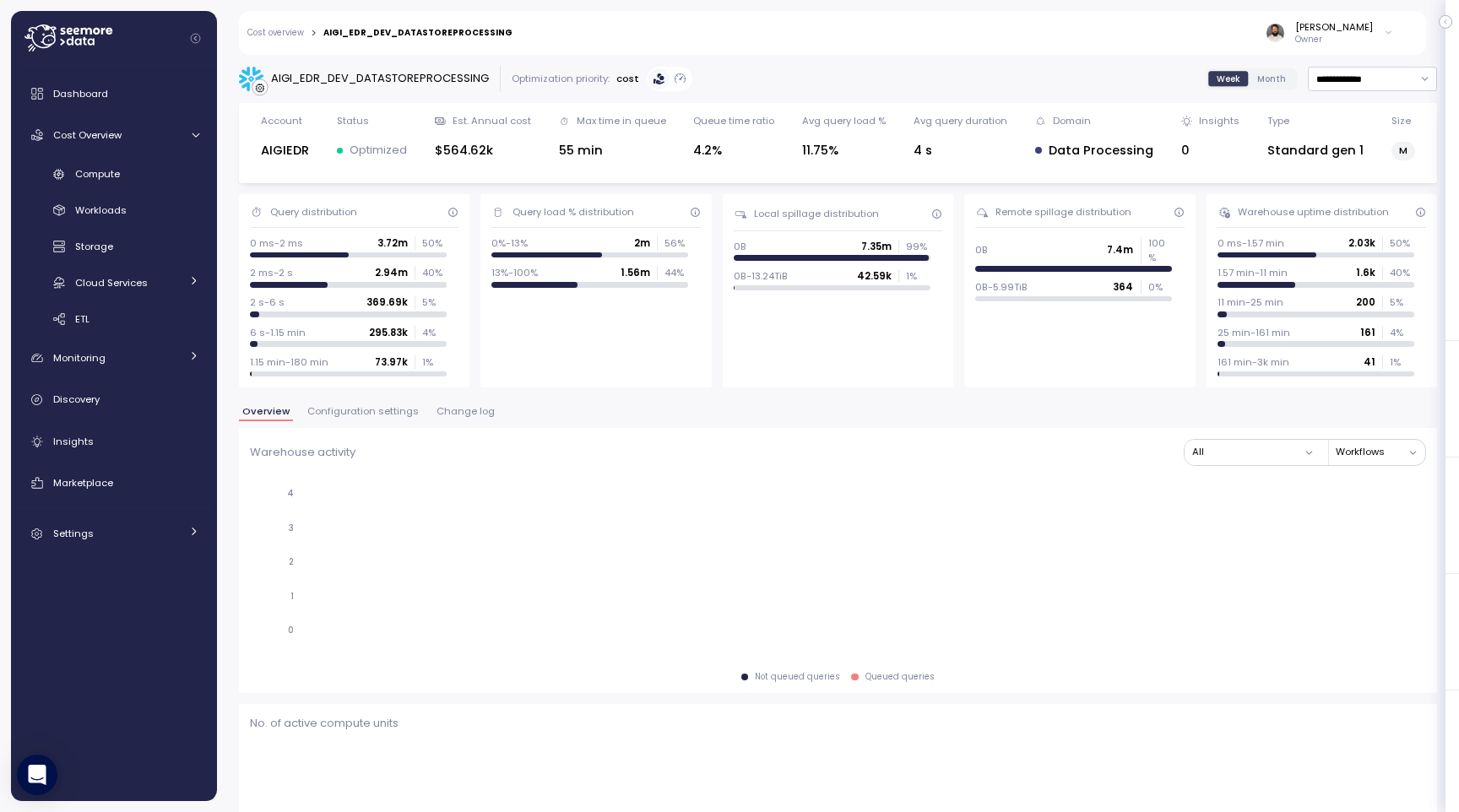
click at [457, 410] on span "Change log" at bounding box center [465, 411] width 58 height 9
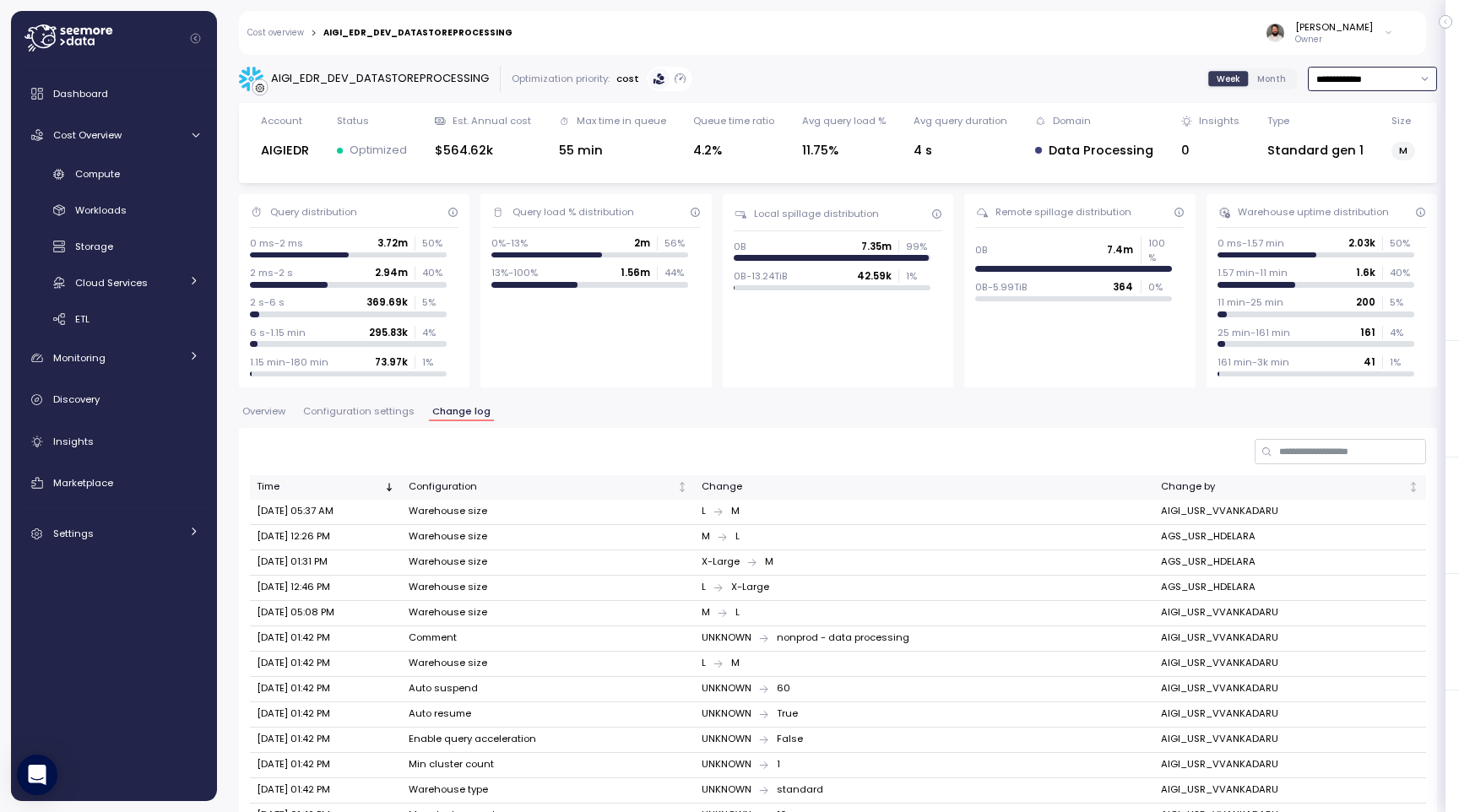
click at [1381, 82] on input "**********" at bounding box center [1372, 79] width 129 height 25
click at [1358, 241] on div "Last year" at bounding box center [1357, 246] width 43 height 14
type input "*********"
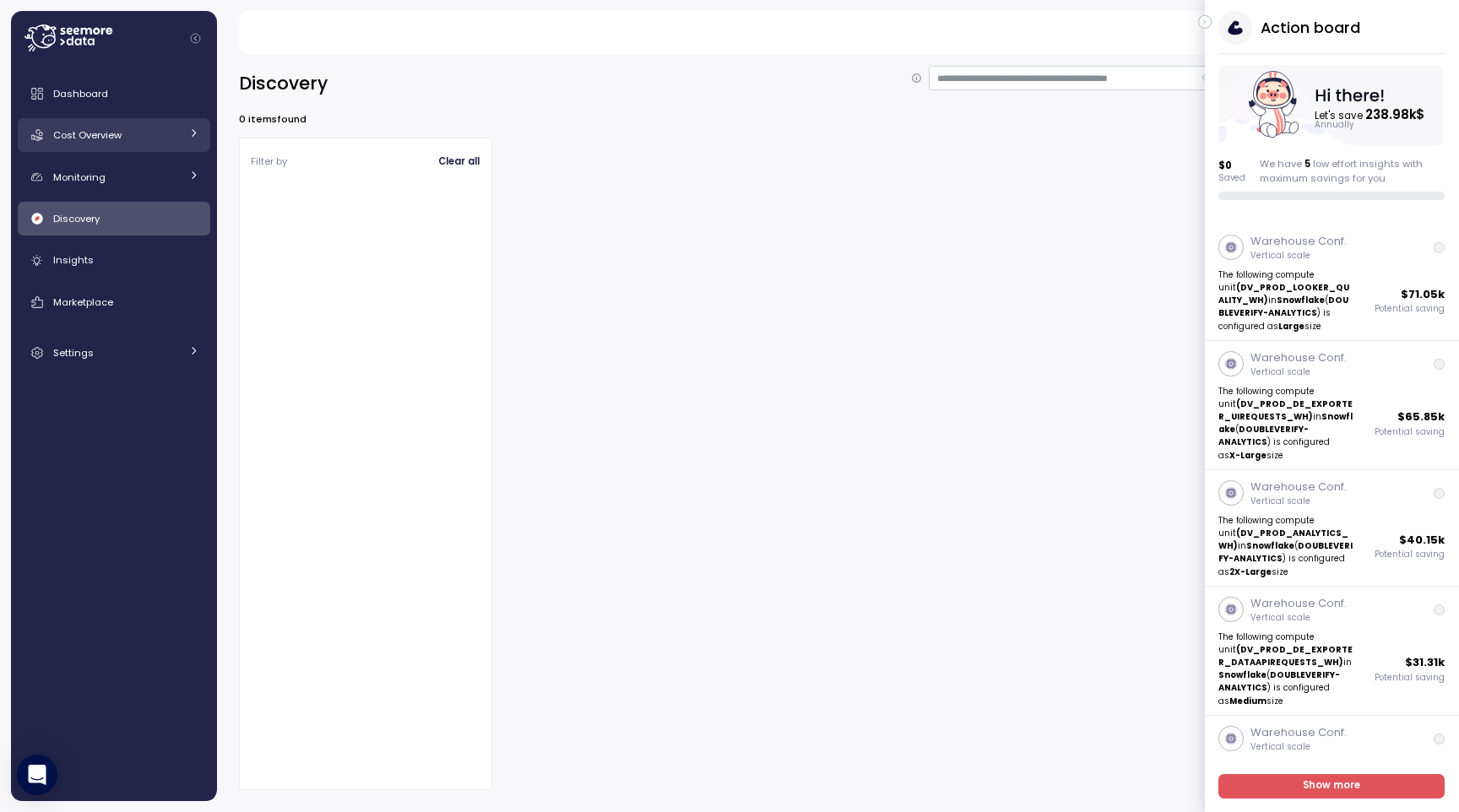
click at [166, 126] on div "Cost Overview" at bounding box center [117, 134] width 126 height 17
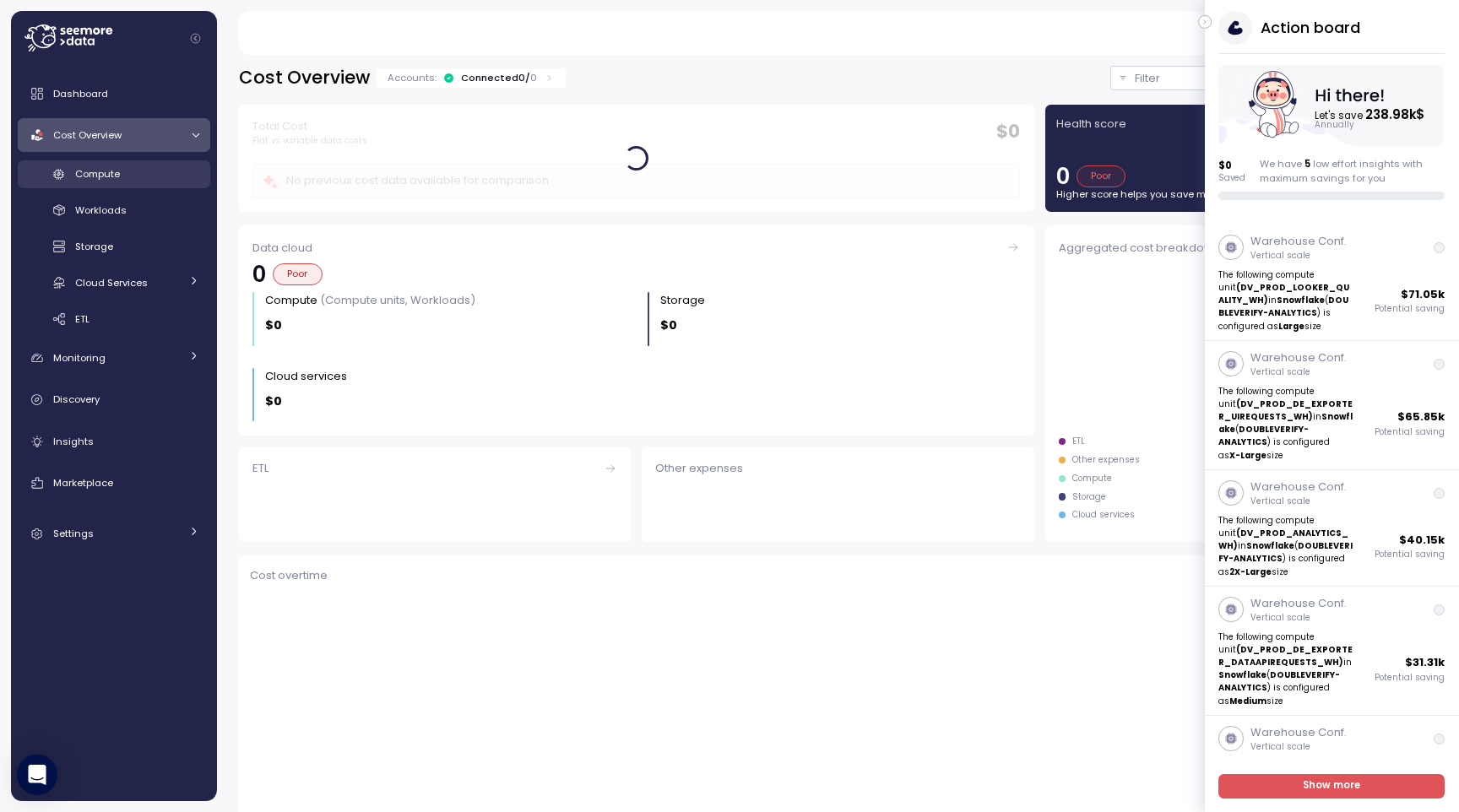
click at [170, 168] on div "Compute" at bounding box center [137, 174] width 124 height 17
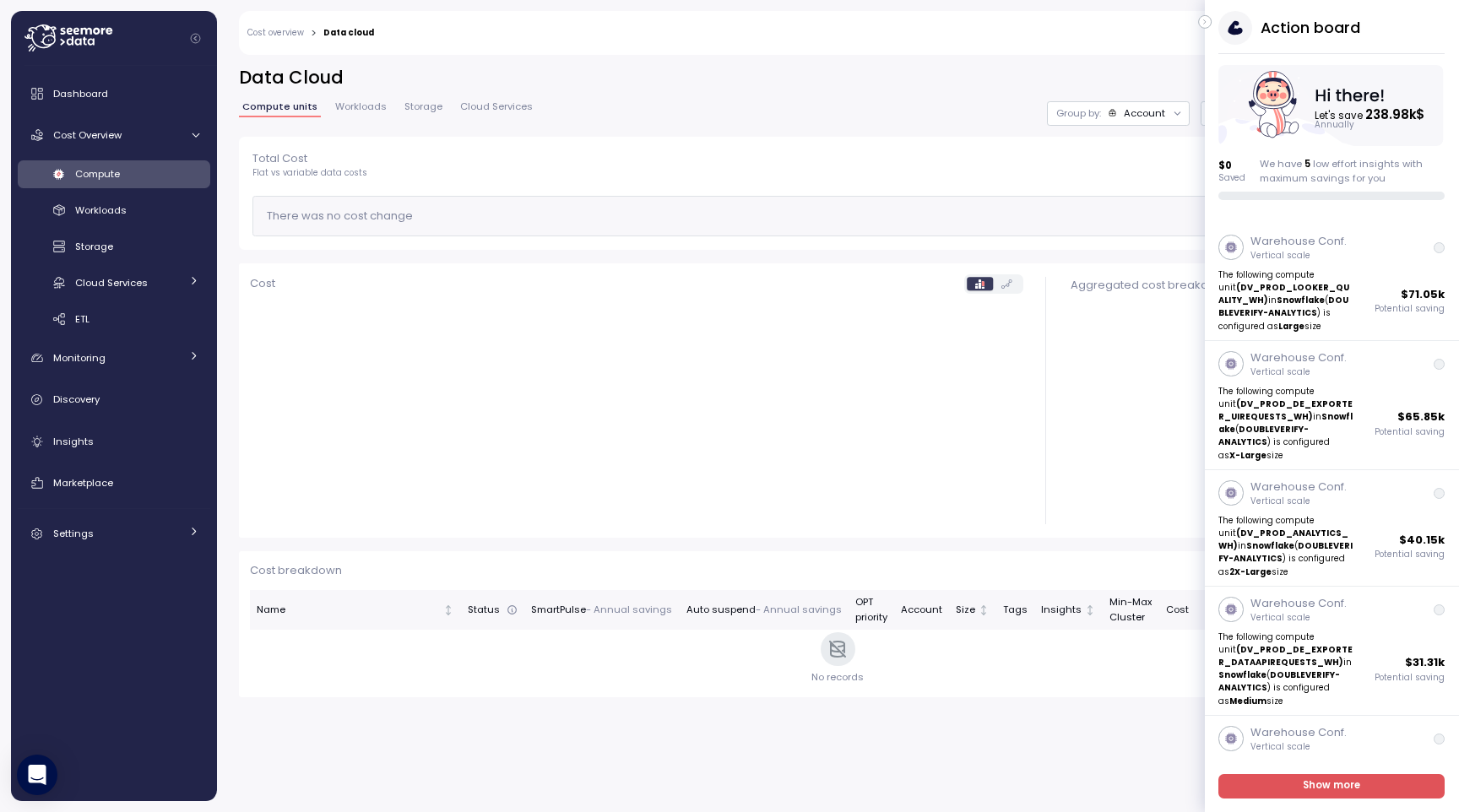
click at [1213, 21] on div "Action board Let's save 238.98k $ Annually $ 0 Saved We have 5 low effort insig…" at bounding box center [1332, 105] width 254 height 189
click at [1205, 27] on icon "button" at bounding box center [1205, 22] width 8 height 21
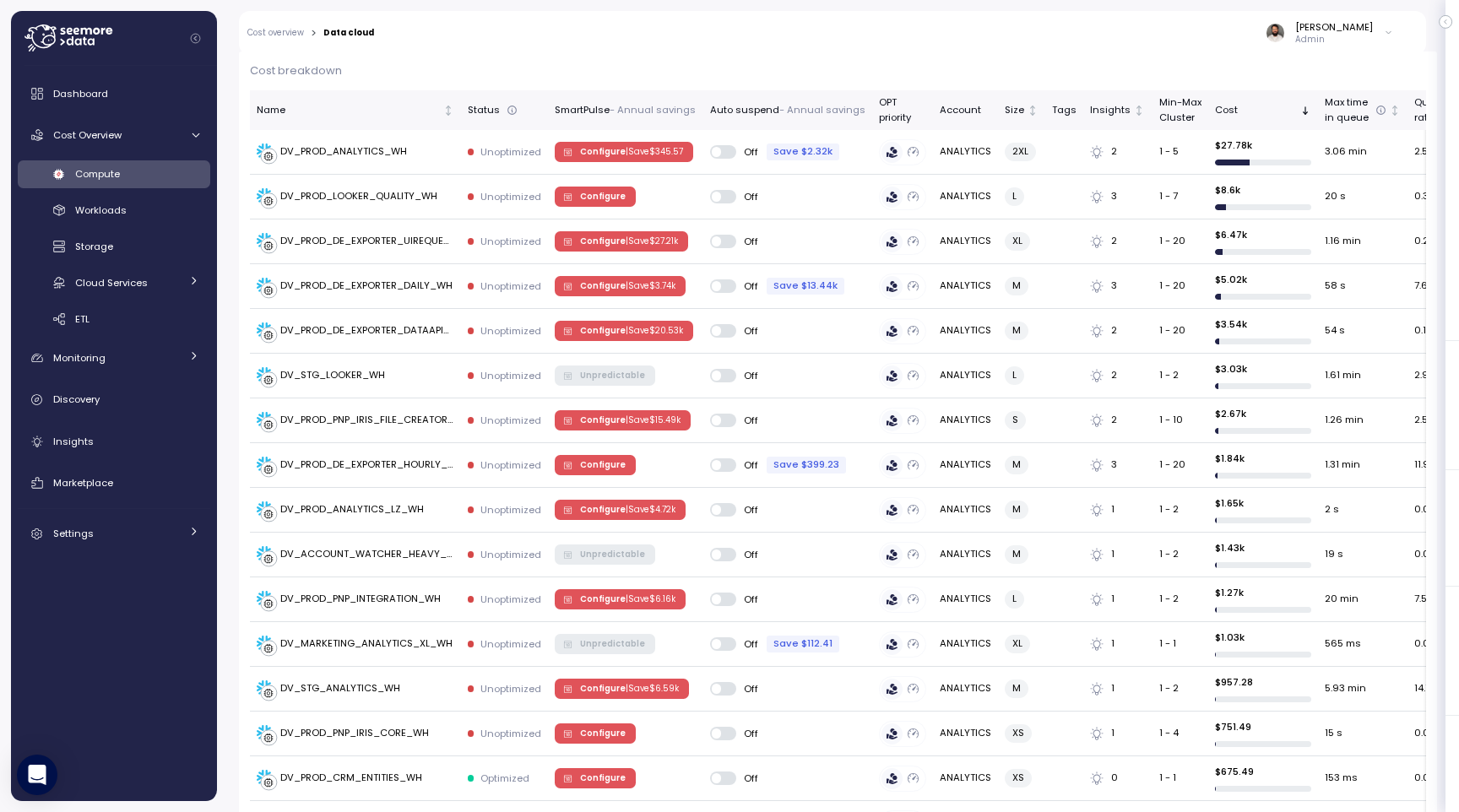
scroll to position [503, 0]
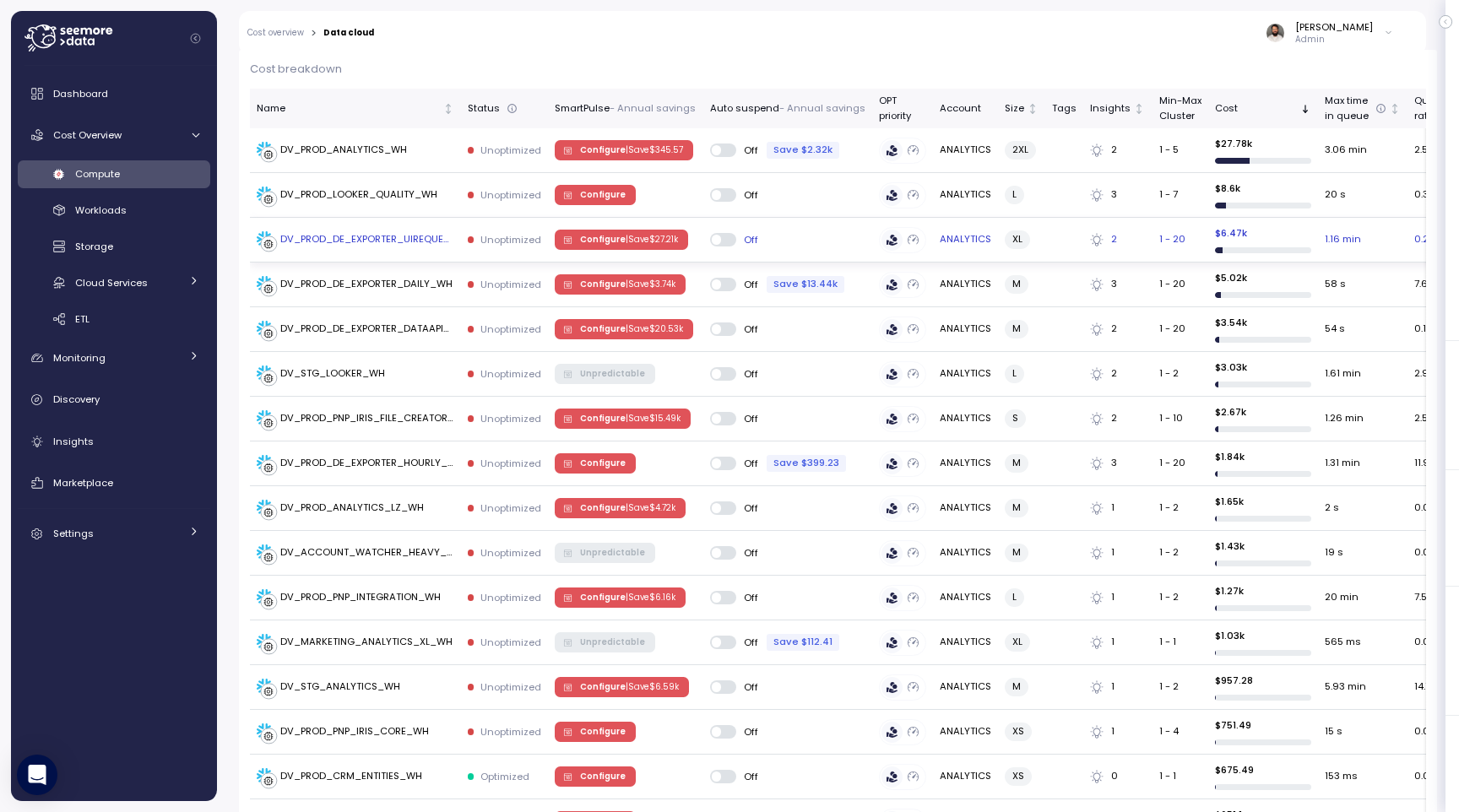
click at [631, 233] on span "Configure | Save $ 27.21k" at bounding box center [628, 239] width 98 height 19
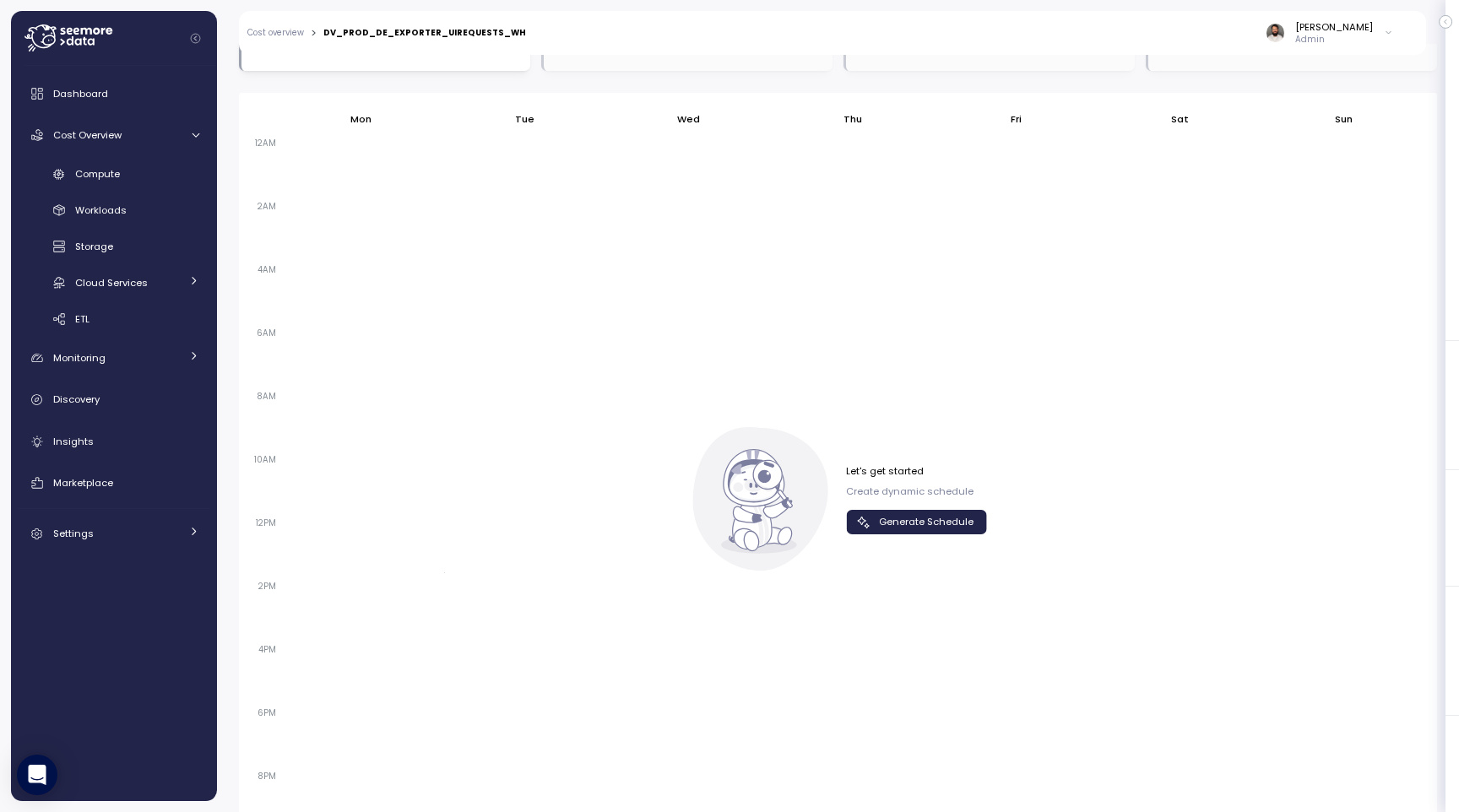
scroll to position [1129, 0]
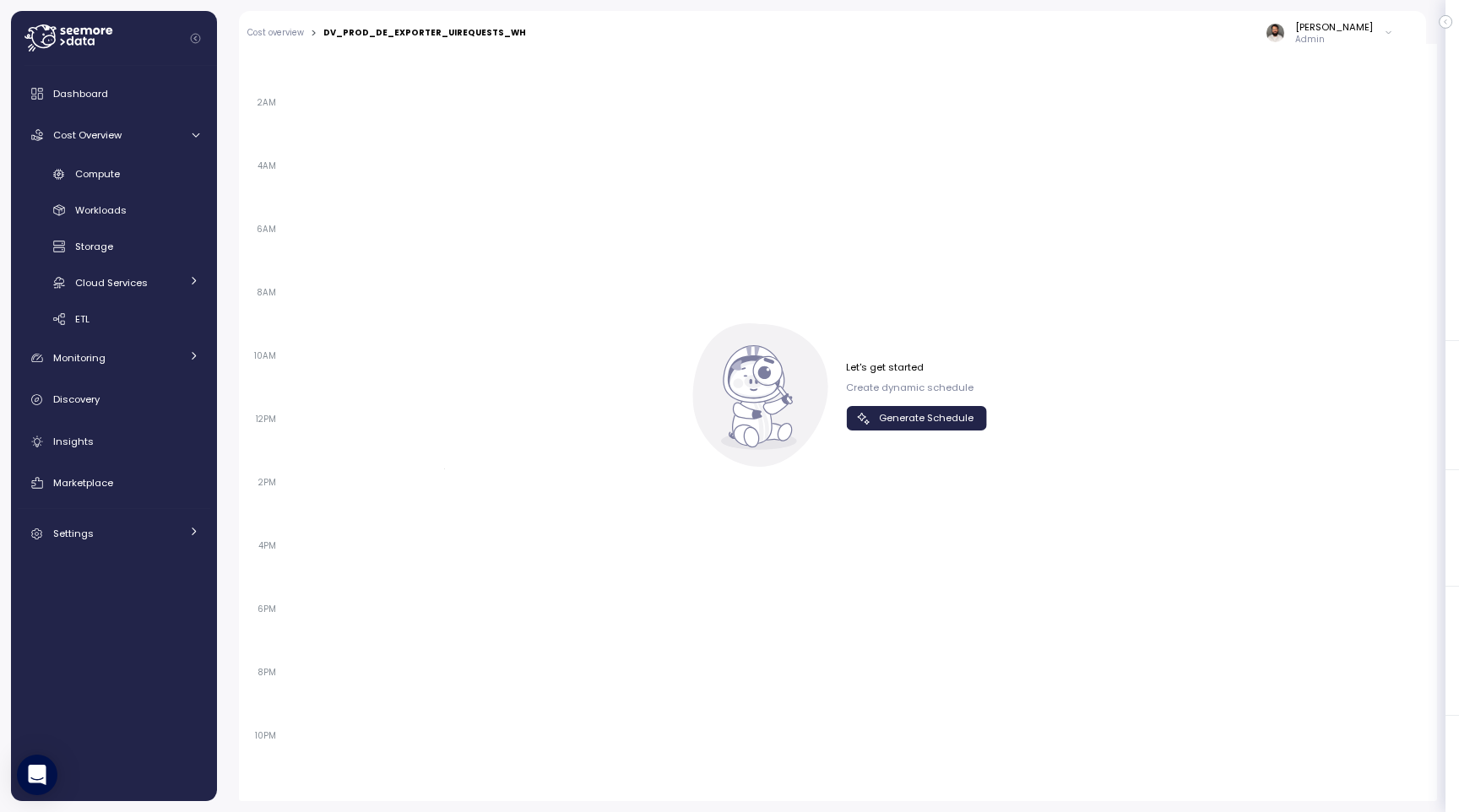
click at [927, 418] on span "Generate Schedule" at bounding box center [927, 418] width 95 height 23
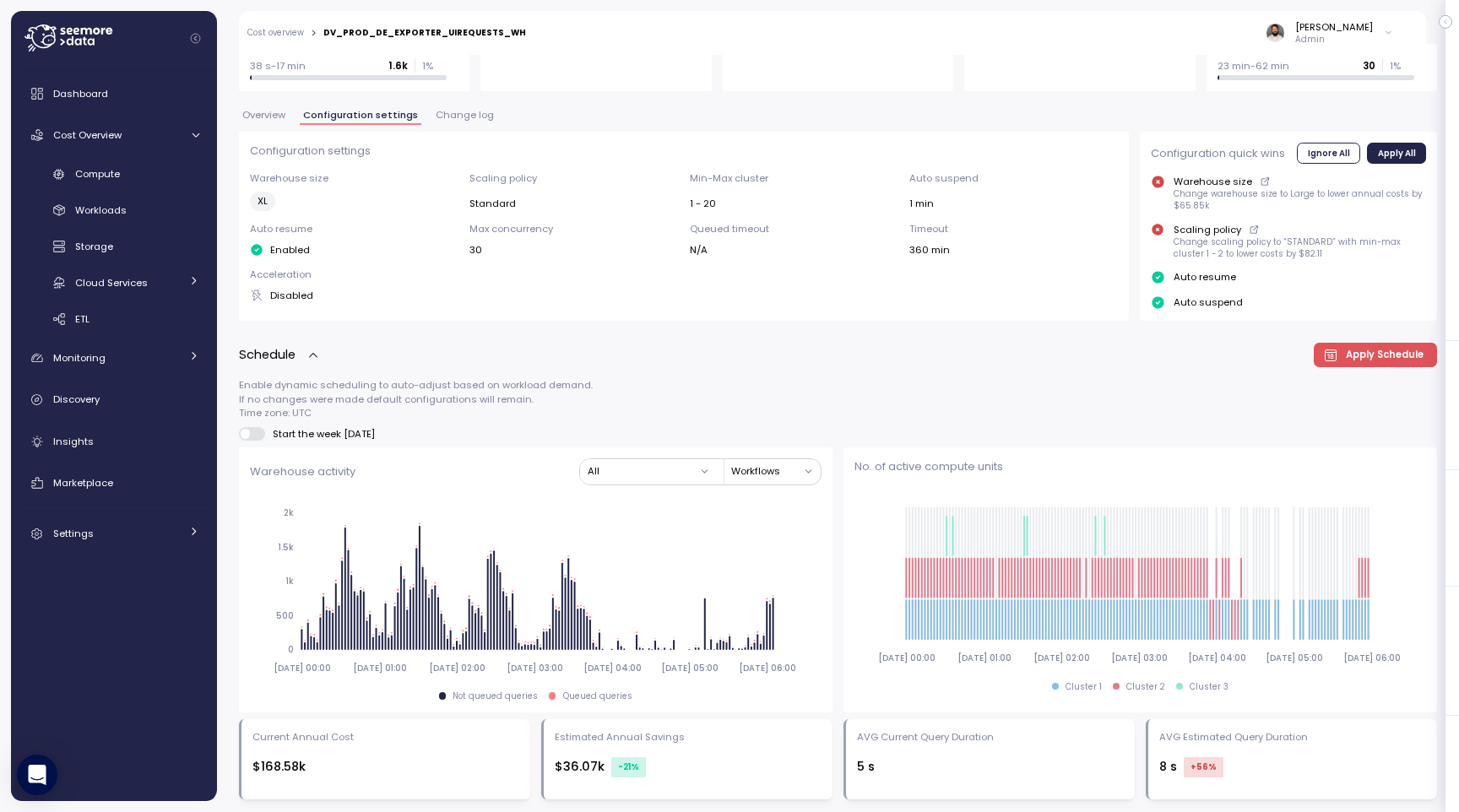
scroll to position [0, 0]
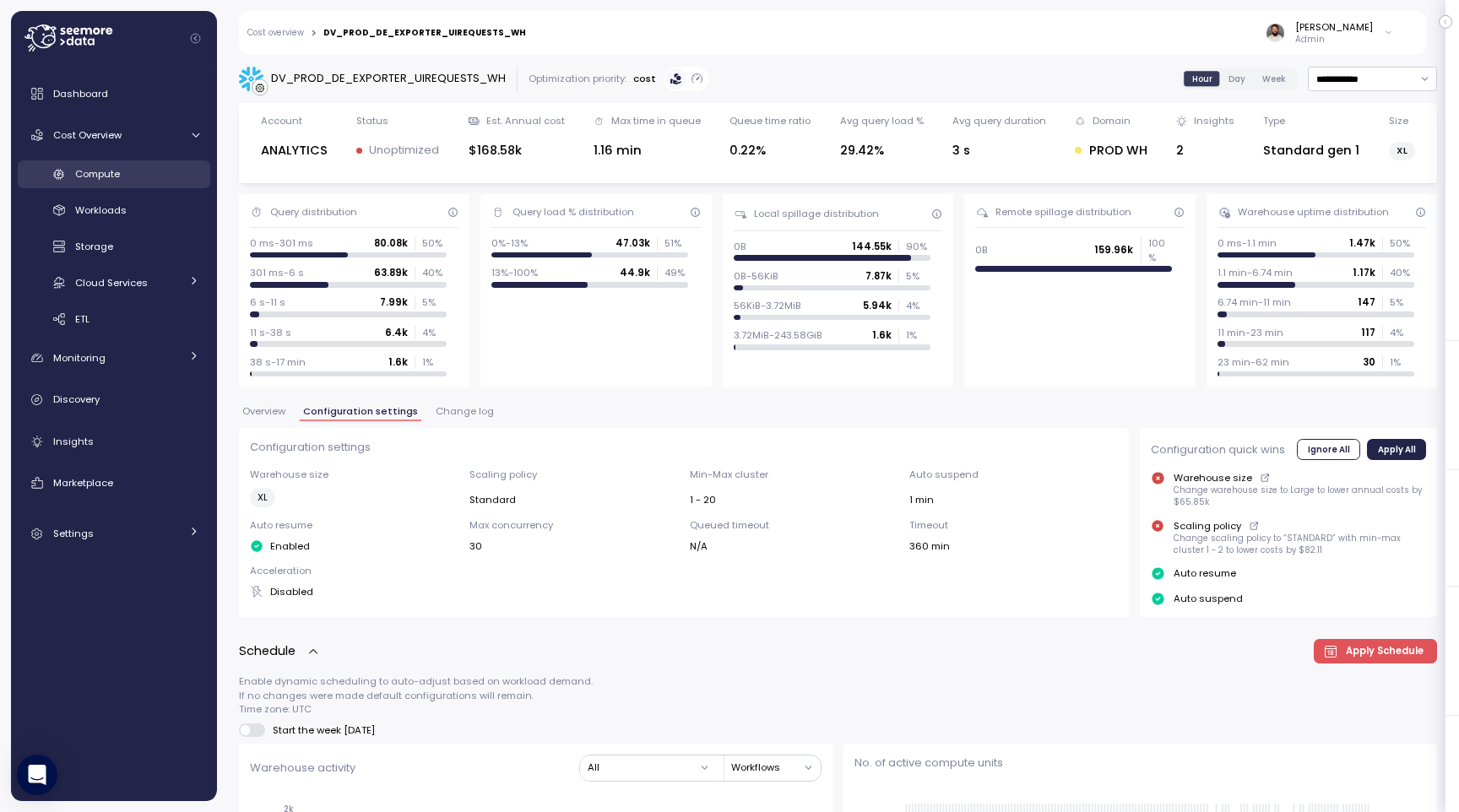
click at [177, 183] on div "Compute" at bounding box center [137, 174] width 124 height 17
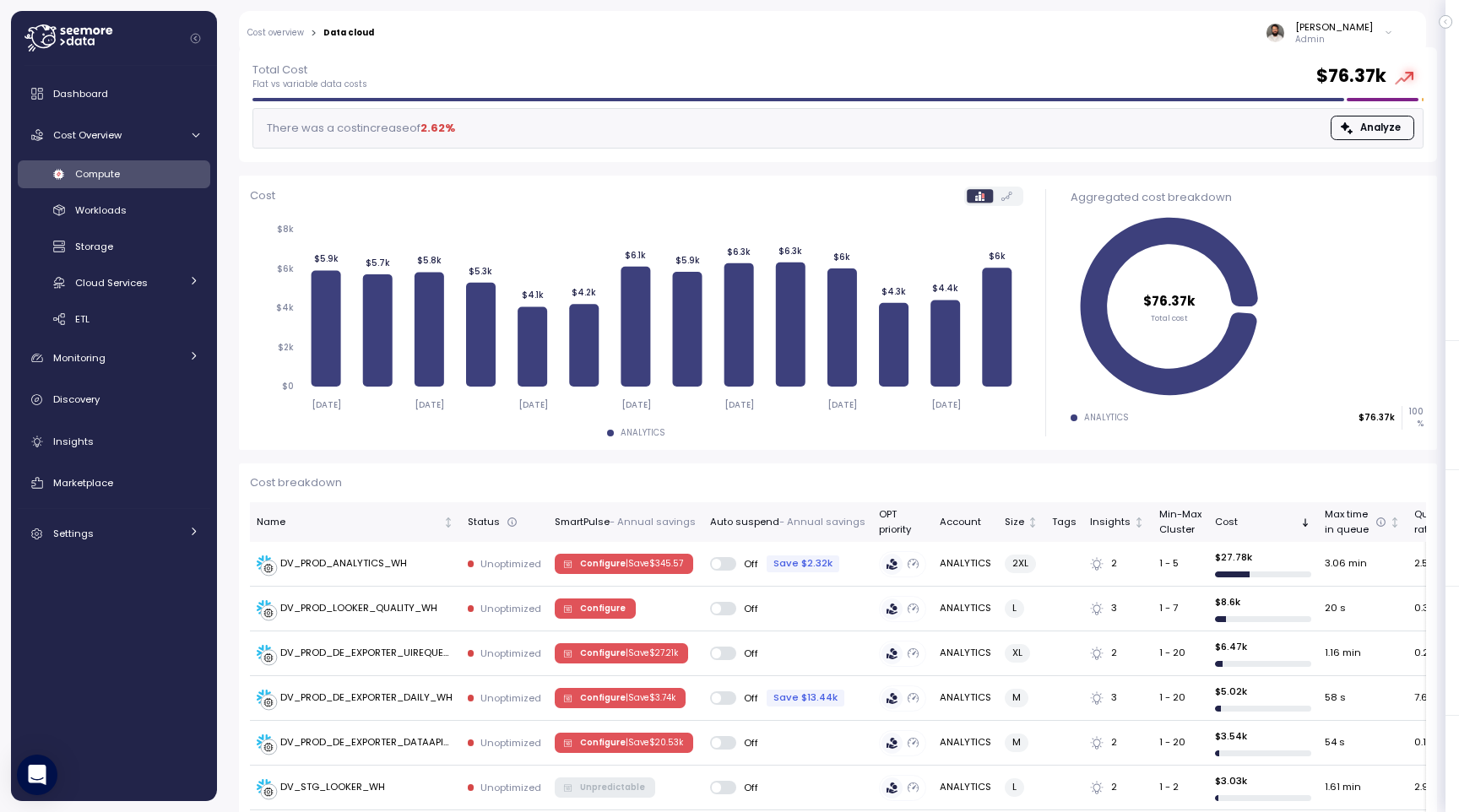
scroll to position [73, 0]
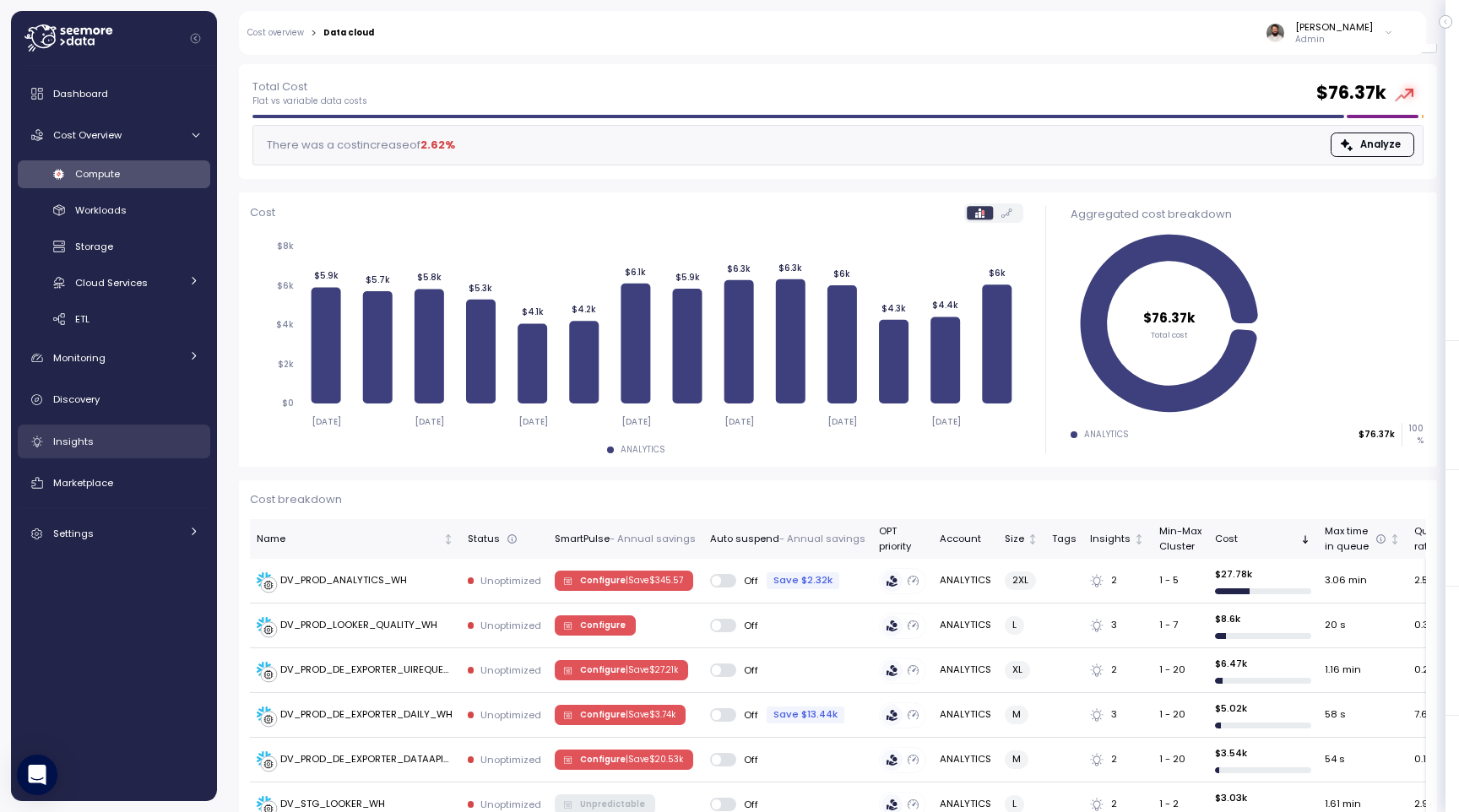
click at [127, 434] on div "Insights" at bounding box center [126, 442] width 146 height 17
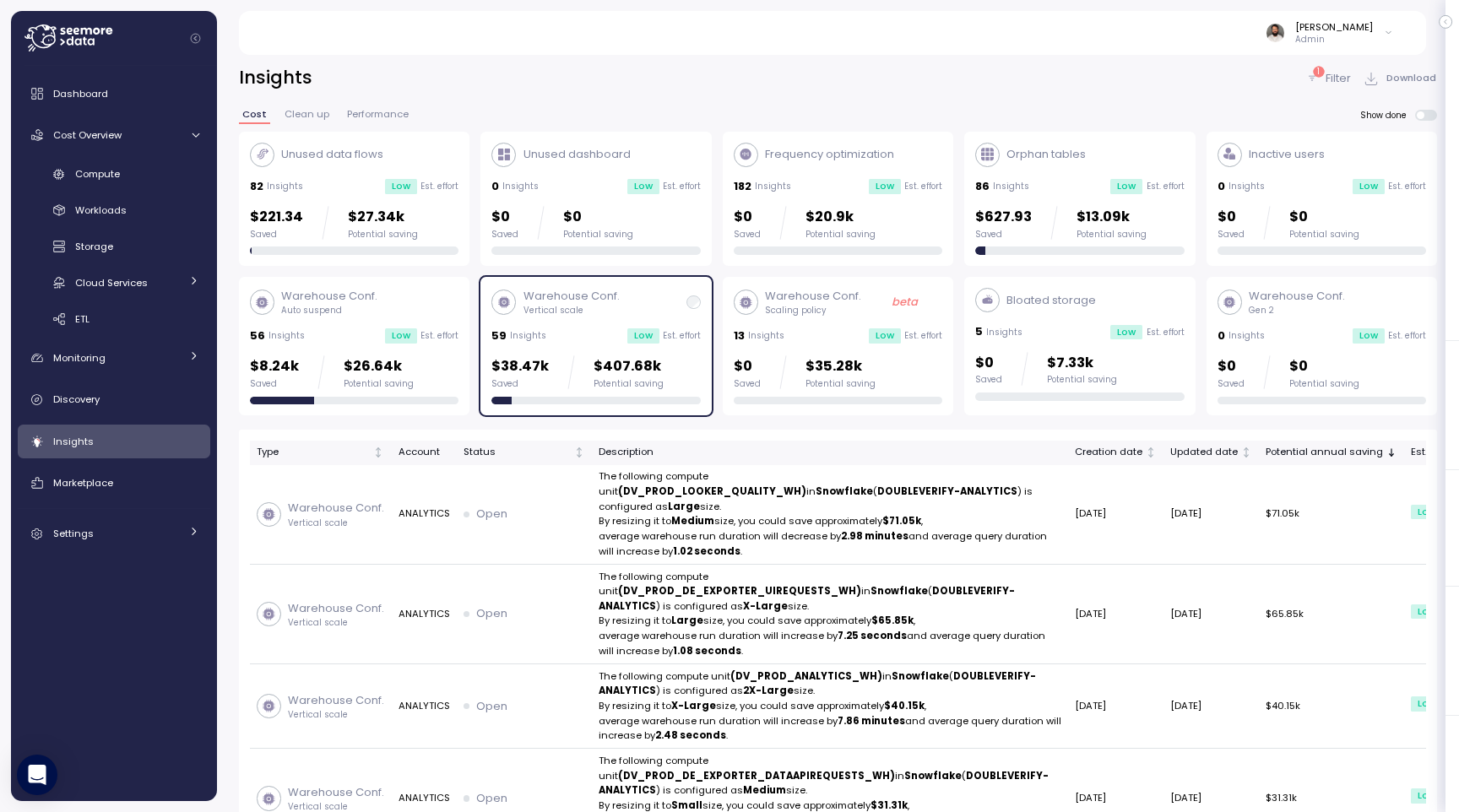
click at [447, 333] on p "Est. effort" at bounding box center [440, 336] width 38 height 12
click at [479, 324] on div "Unused data flows 82 Insights Low Est. effort $221.34 Saved $27.34k Potential s…" at bounding box center [838, 274] width 1198 height 284
click at [504, 327] on div "Warehouse Conf. Vertical scale 59 Insights Low Est. effort $38.47k Saved $407.6…" at bounding box center [596, 346] width 208 height 117
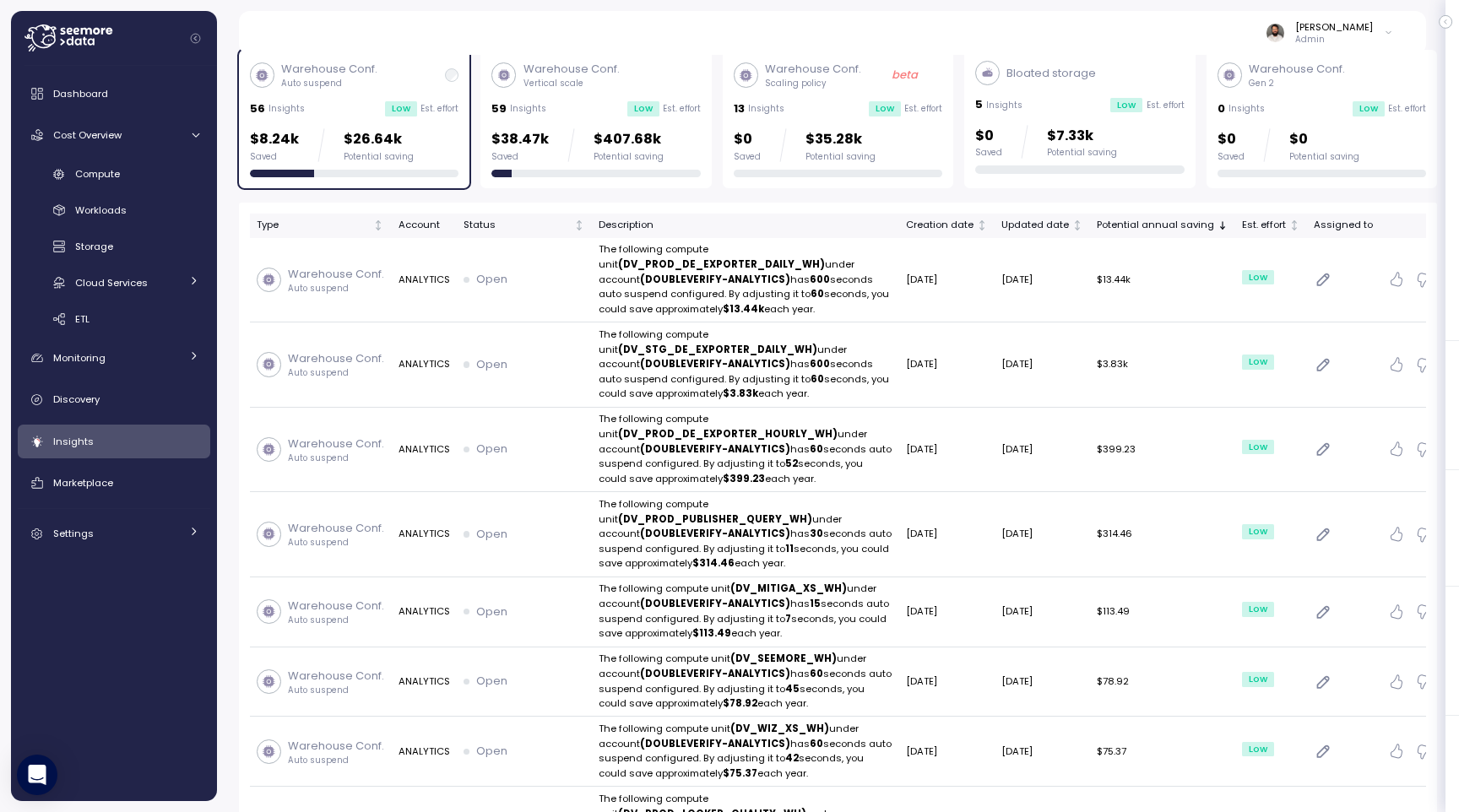
scroll to position [497, 0]
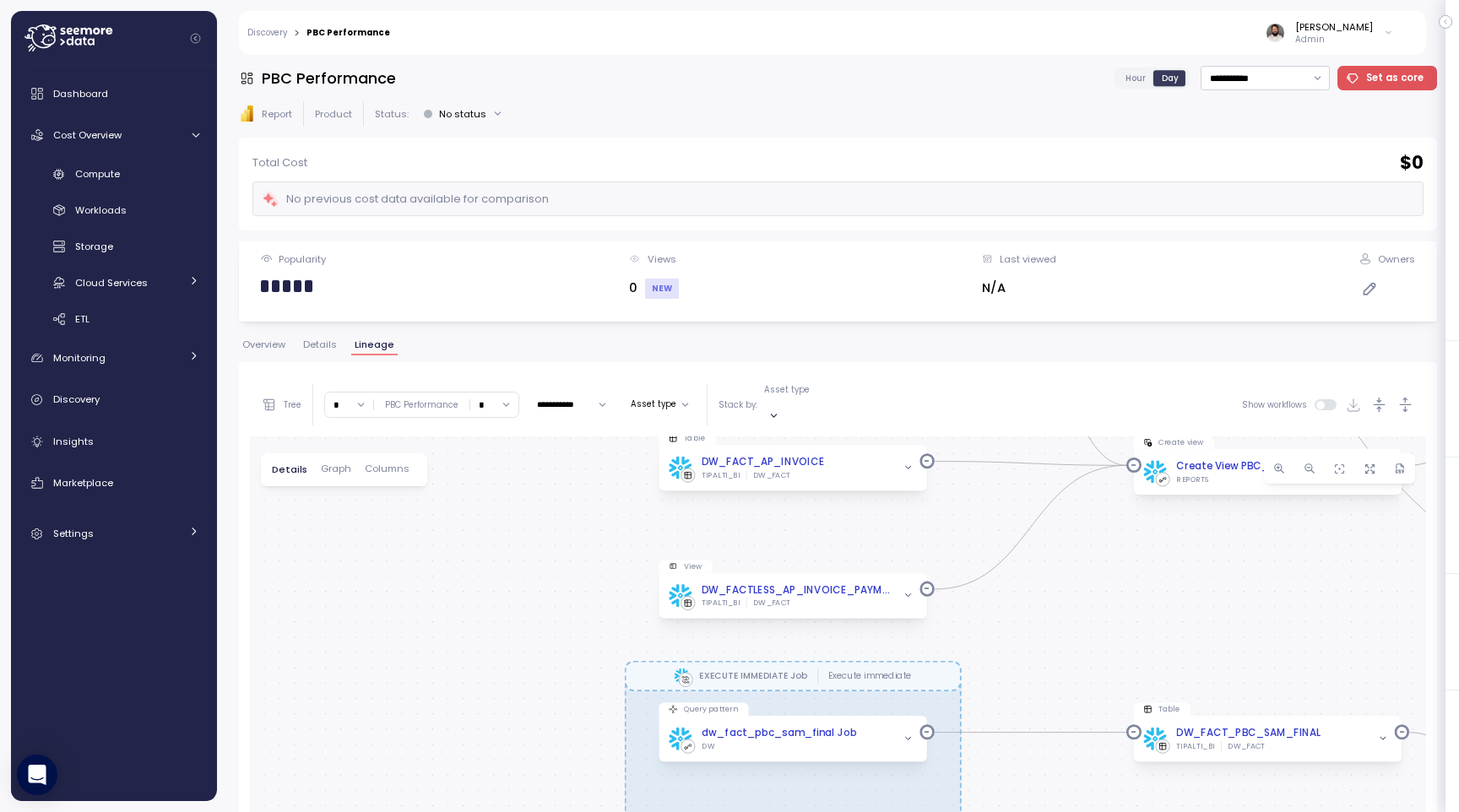
scroll to position [318, 0]
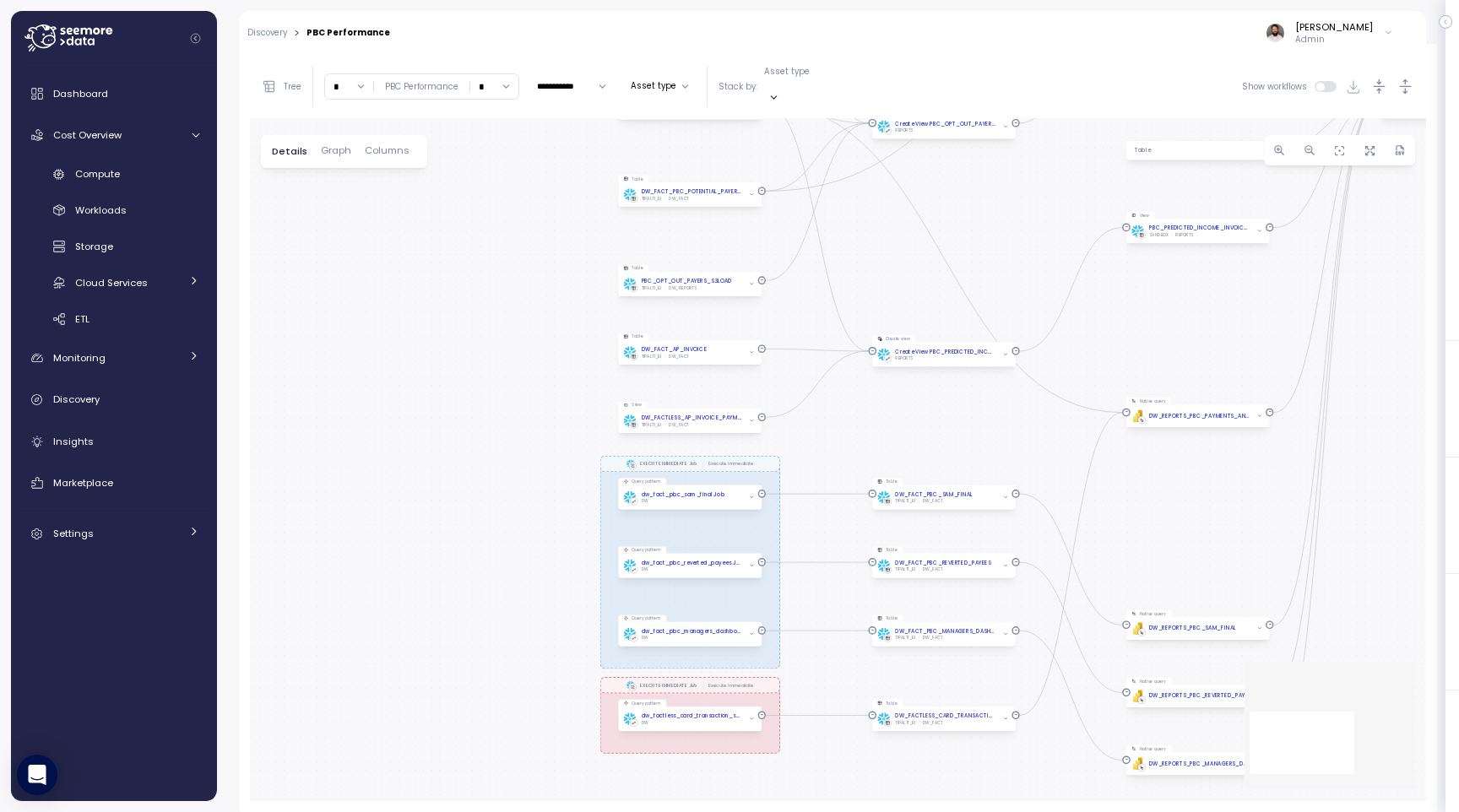
drag, startPoint x: 1042, startPoint y: 332, endPoint x: 910, endPoint y: 439, distance: 169.9
click at [910, 439] on div "EXECUTE IMMEDIATE Job Execute immediate EXECUTE IMMEDIATE Job Execute immediate…" at bounding box center [838, 460] width 1176 height 684
click at [154, 191] on div "Compute Workloads Storage Cloud Services Clustering columns Pipes AI Services S…" at bounding box center [114, 246] width 193 height 173
click at [153, 181] on div "Compute" at bounding box center [137, 174] width 124 height 17
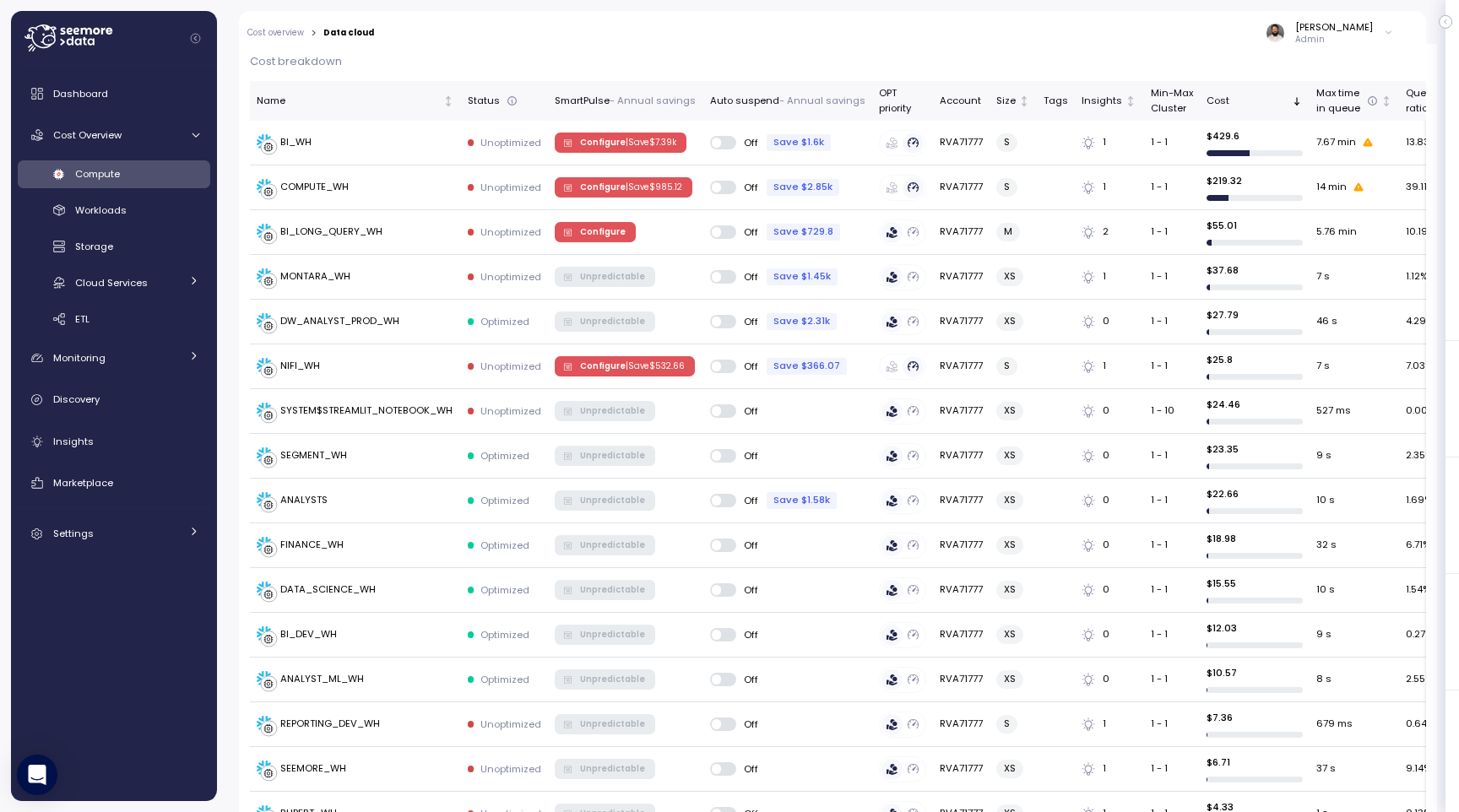
scroll to position [467, 0]
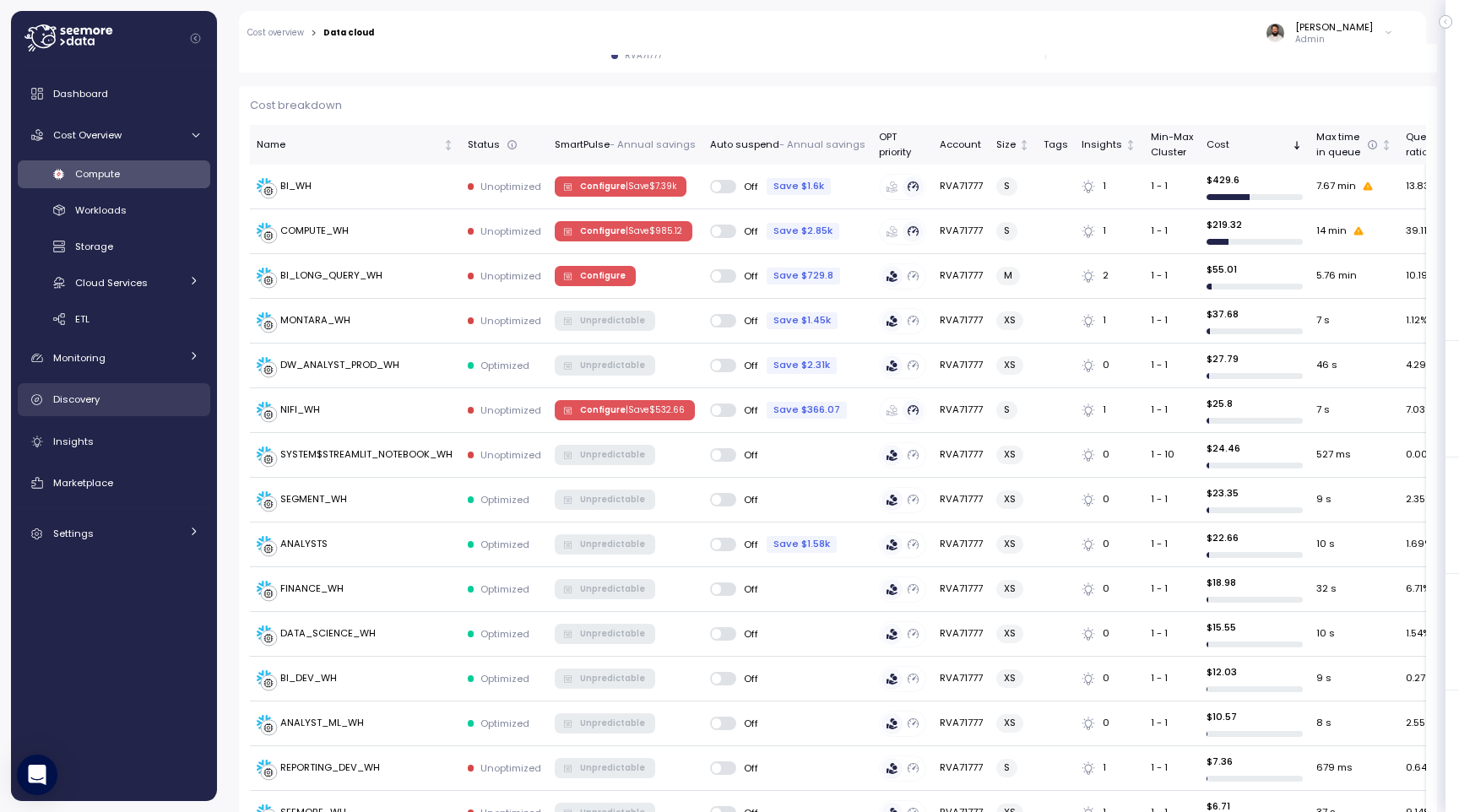
click at [118, 406] on div "Discovery" at bounding box center [126, 399] width 146 height 17
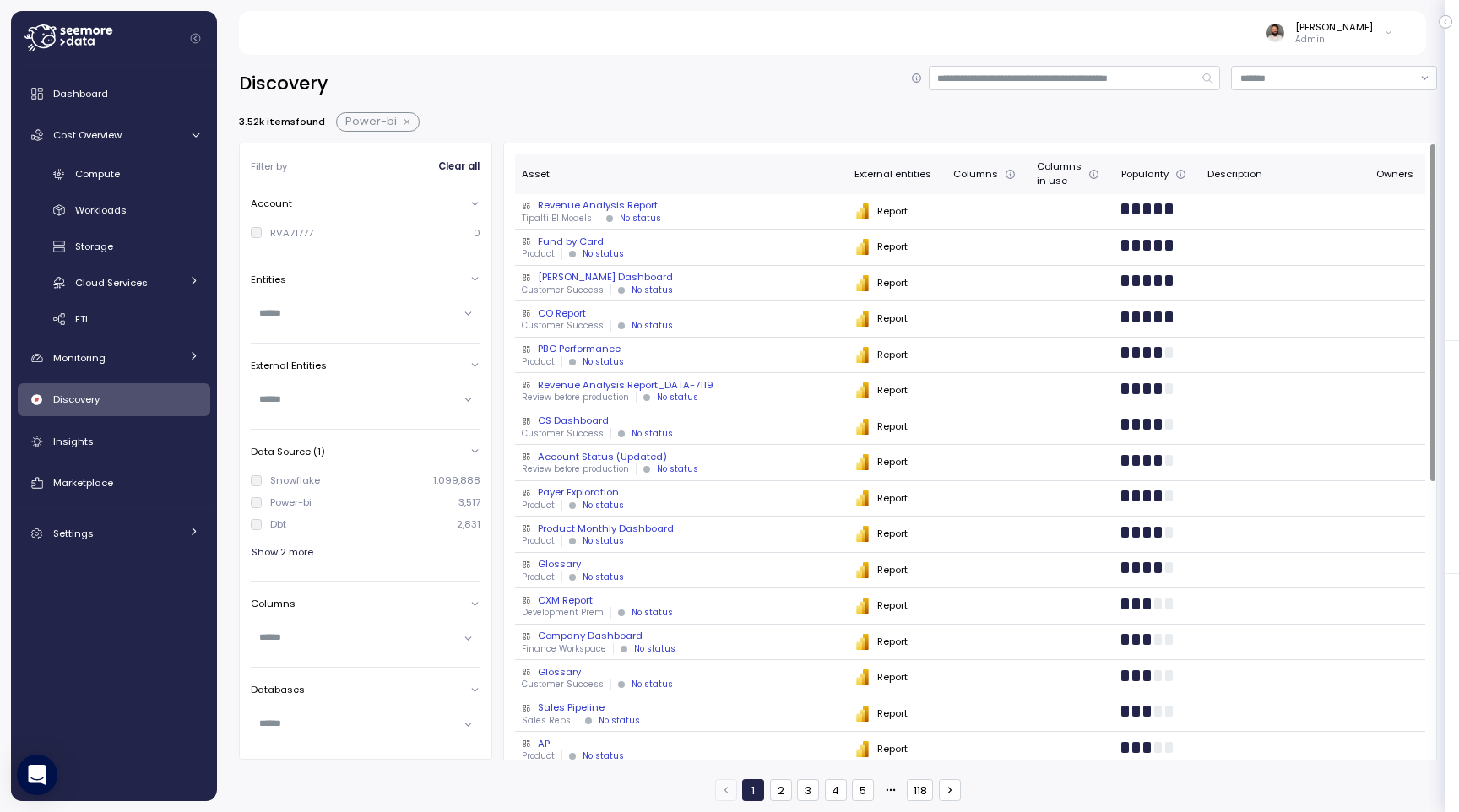
click at [718, 254] on div "Product No status" at bounding box center [681, 254] width 318 height 12
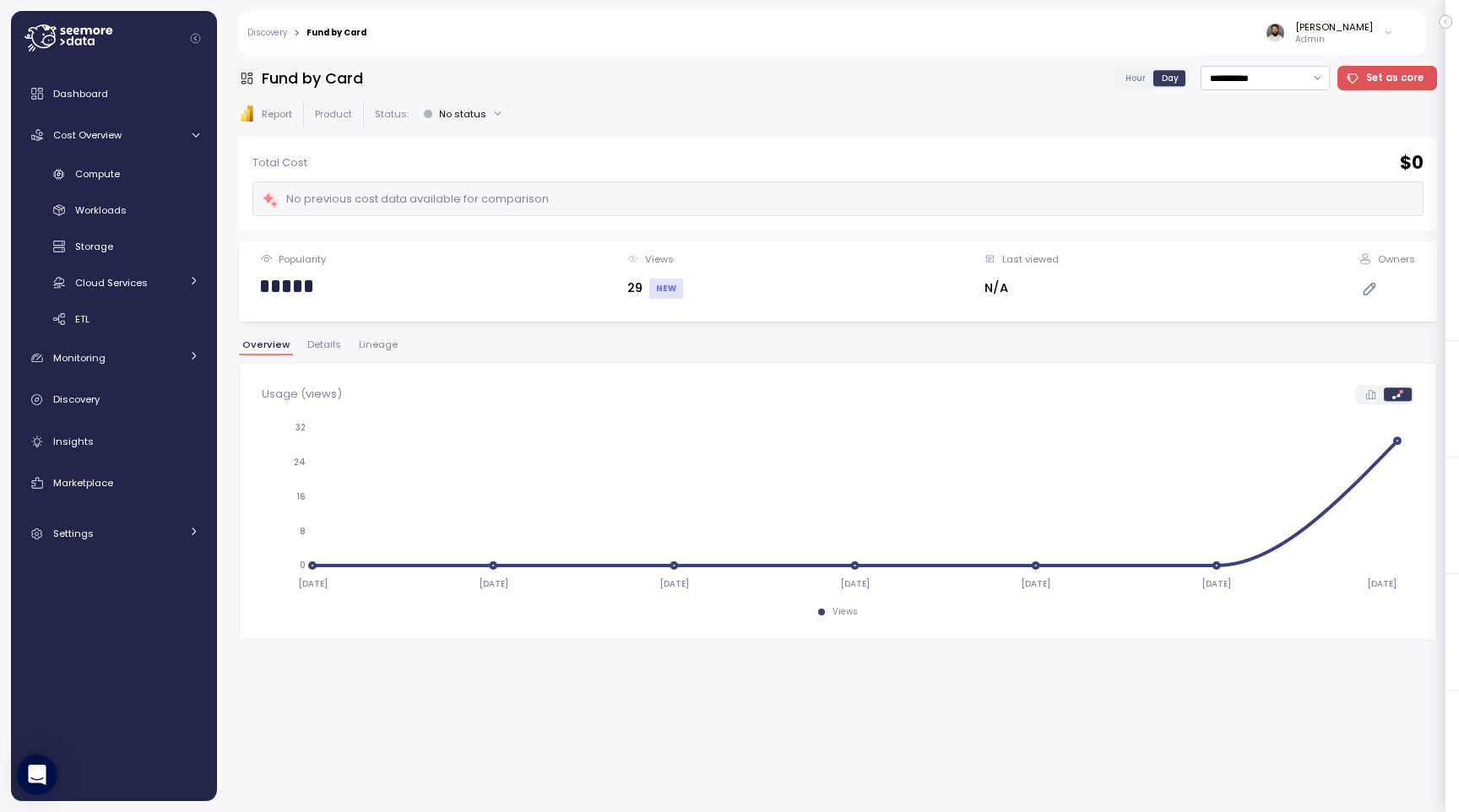
click at [373, 350] on span "Lineage" at bounding box center [377, 344] width 39 height 9
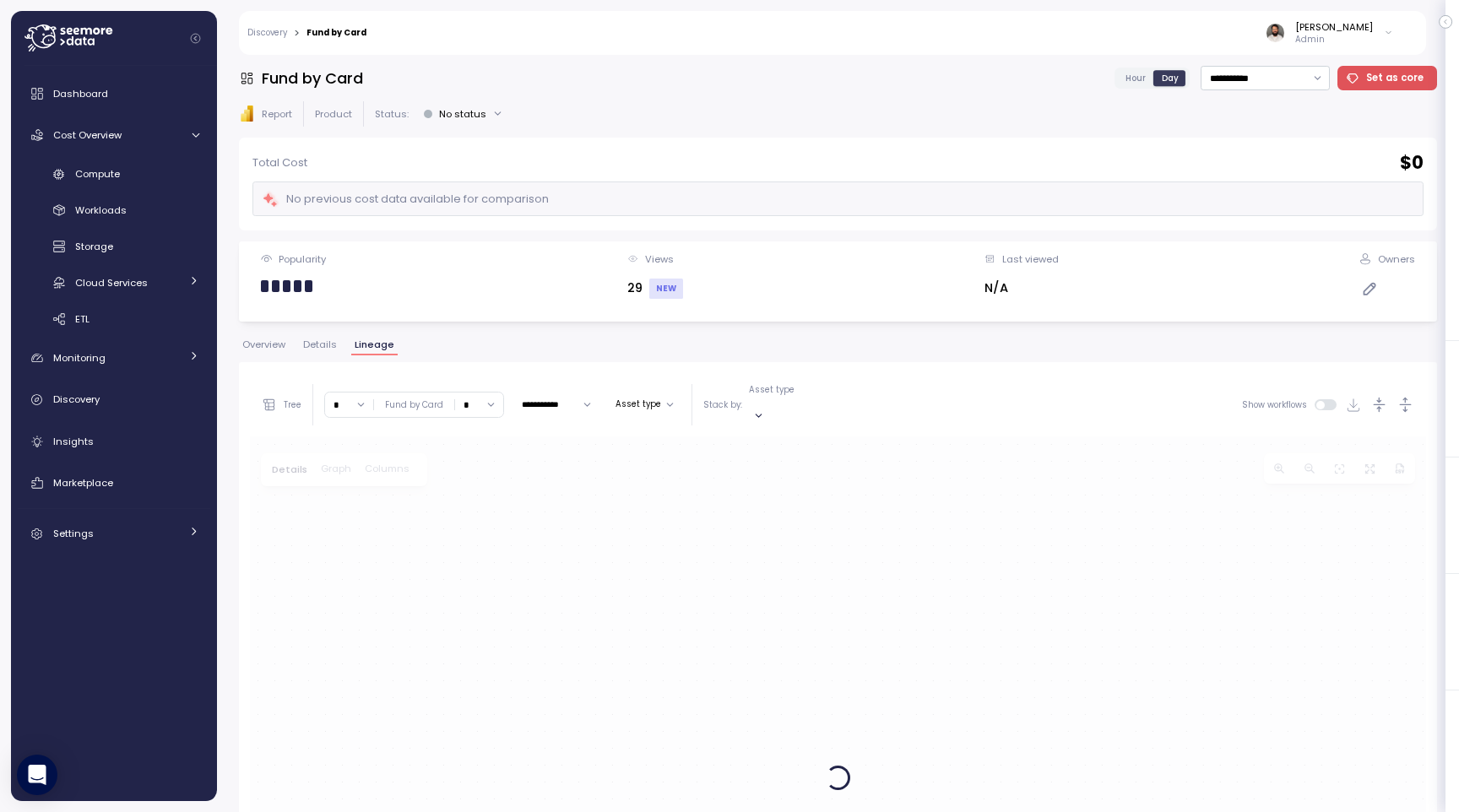
scroll to position [318, 0]
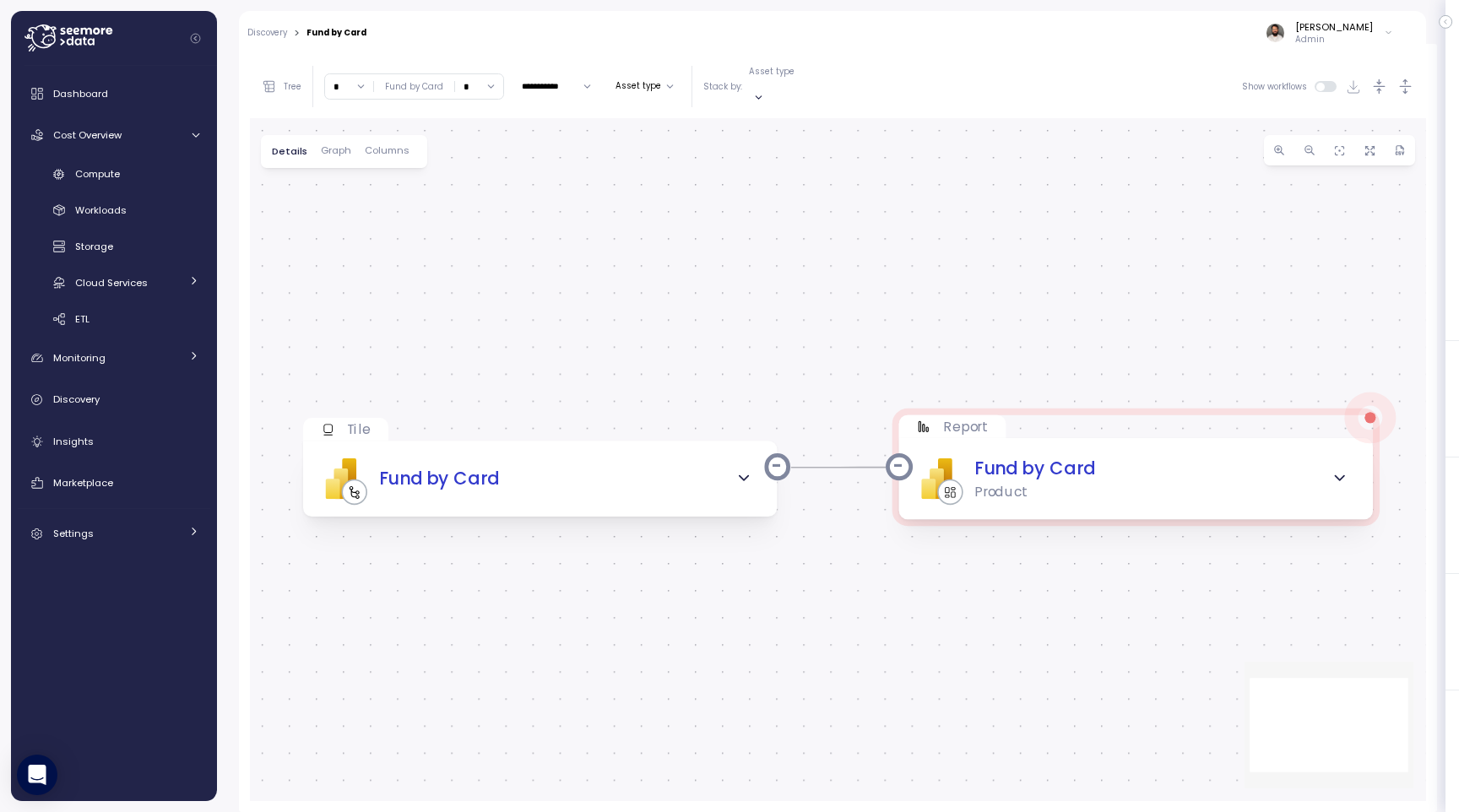
click at [347, 74] on input "*" at bounding box center [349, 86] width 48 height 25
click at [354, 235] on div "5" at bounding box center [352, 246] width 45 height 22
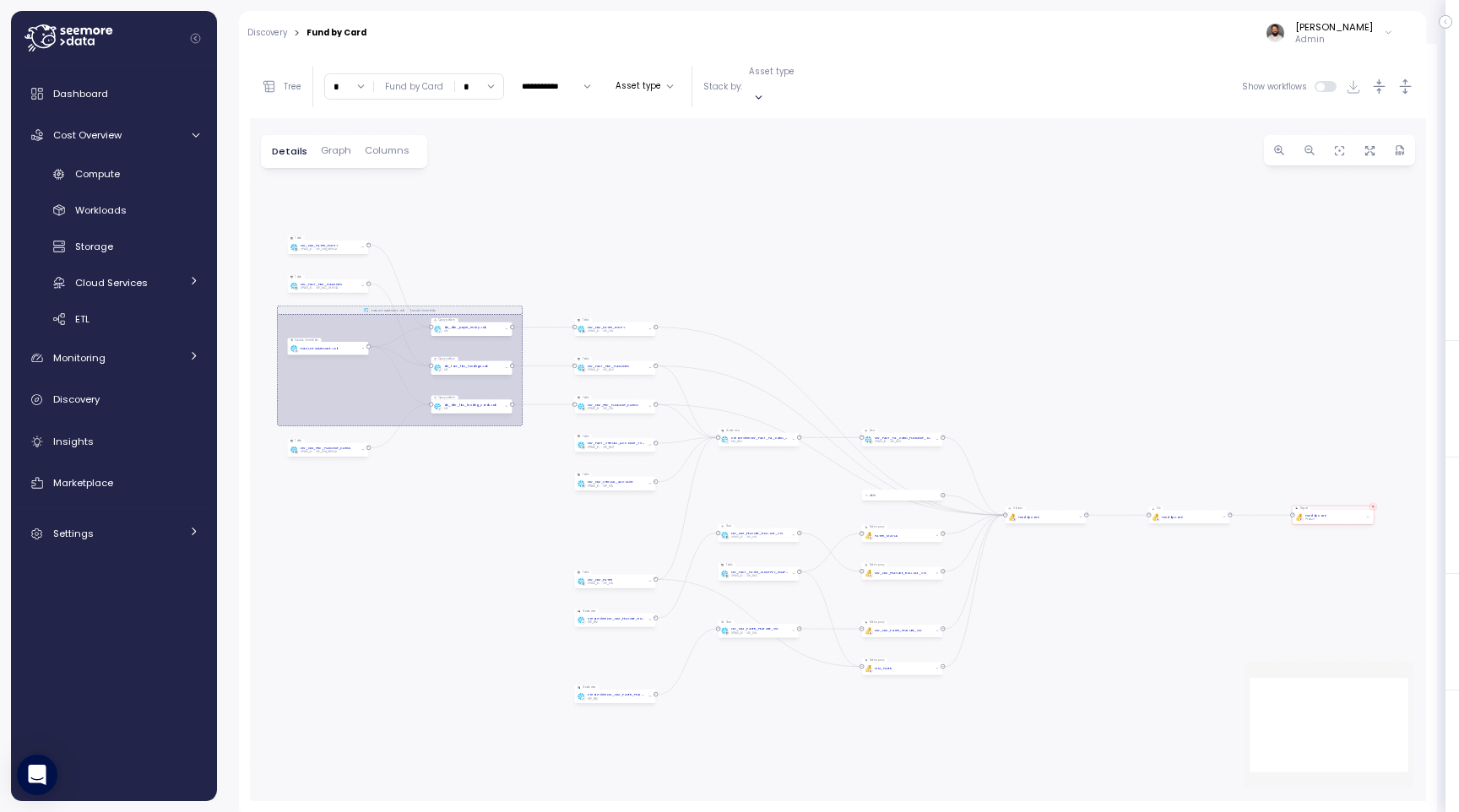
click at [345, 86] on input "*" at bounding box center [349, 86] width 48 height 25
click at [355, 212] on div "10" at bounding box center [360, 212] width 10 height 14
type input "**"
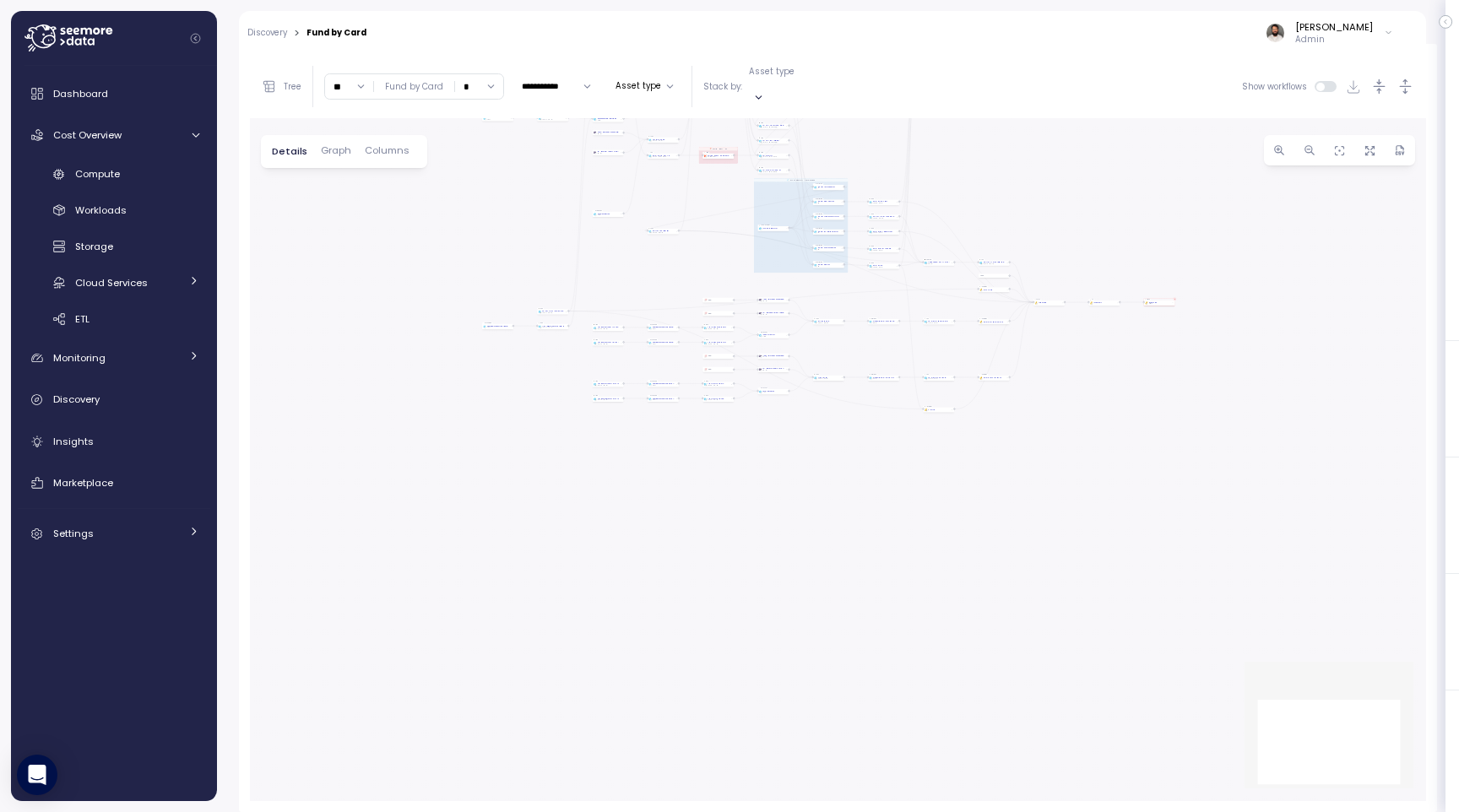
drag, startPoint x: 647, startPoint y: 531, endPoint x: 652, endPoint y: 186, distance: 345.0
click at [652, 186] on div "dbt DW Prod Job EXECUTE IMMEDIATE Job Execute immediate dbt DW Prod - Monthly J…" at bounding box center [838, 460] width 1176 height 684
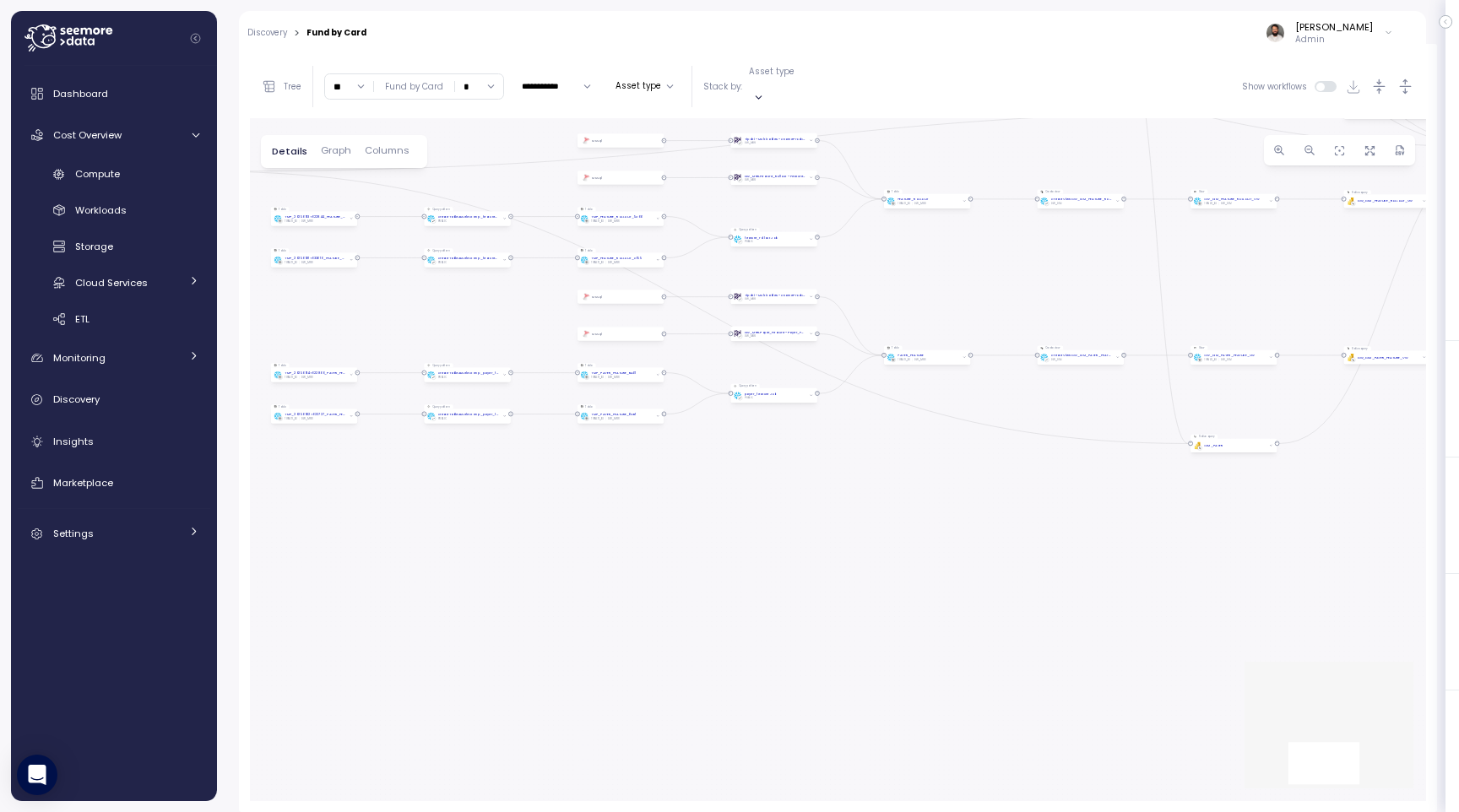
drag, startPoint x: 1199, startPoint y: 326, endPoint x: 928, endPoint y: 283, distance: 274.4
click at [927, 283] on div "dbt DW Prod Job EXECUTE IMMEDIATE Job Execute immediate dbt DW Prod - Monthly J…" at bounding box center [838, 460] width 1176 height 684
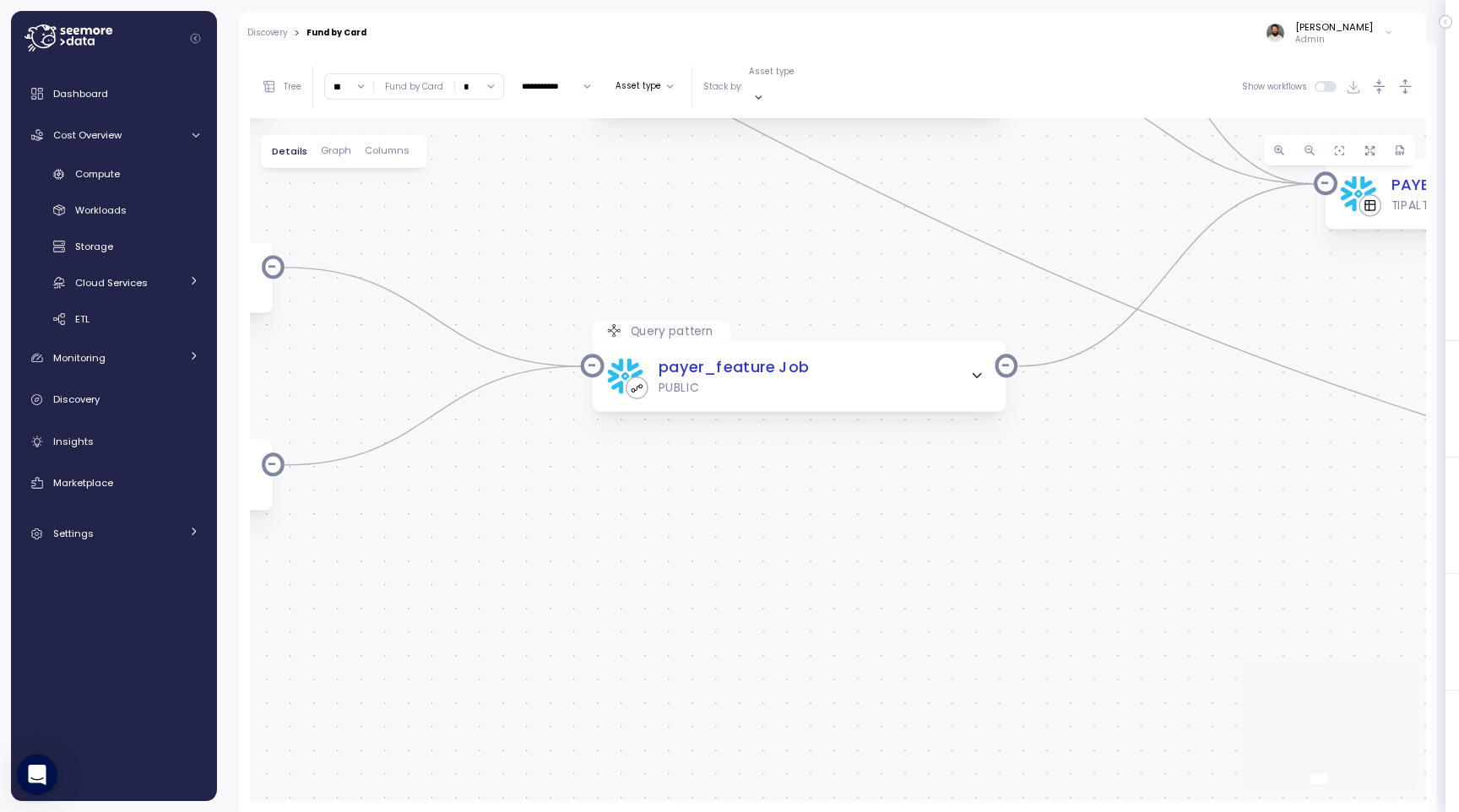
drag, startPoint x: 705, startPoint y: 508, endPoint x: 1133, endPoint y: 461, distance: 430.6
click at [1133, 461] on div "dbt DW Prod Job EXECUTE IMMEDIATE Job Execute immediate dbt DW Prod - Monthly J…" at bounding box center [838, 460] width 1176 height 684
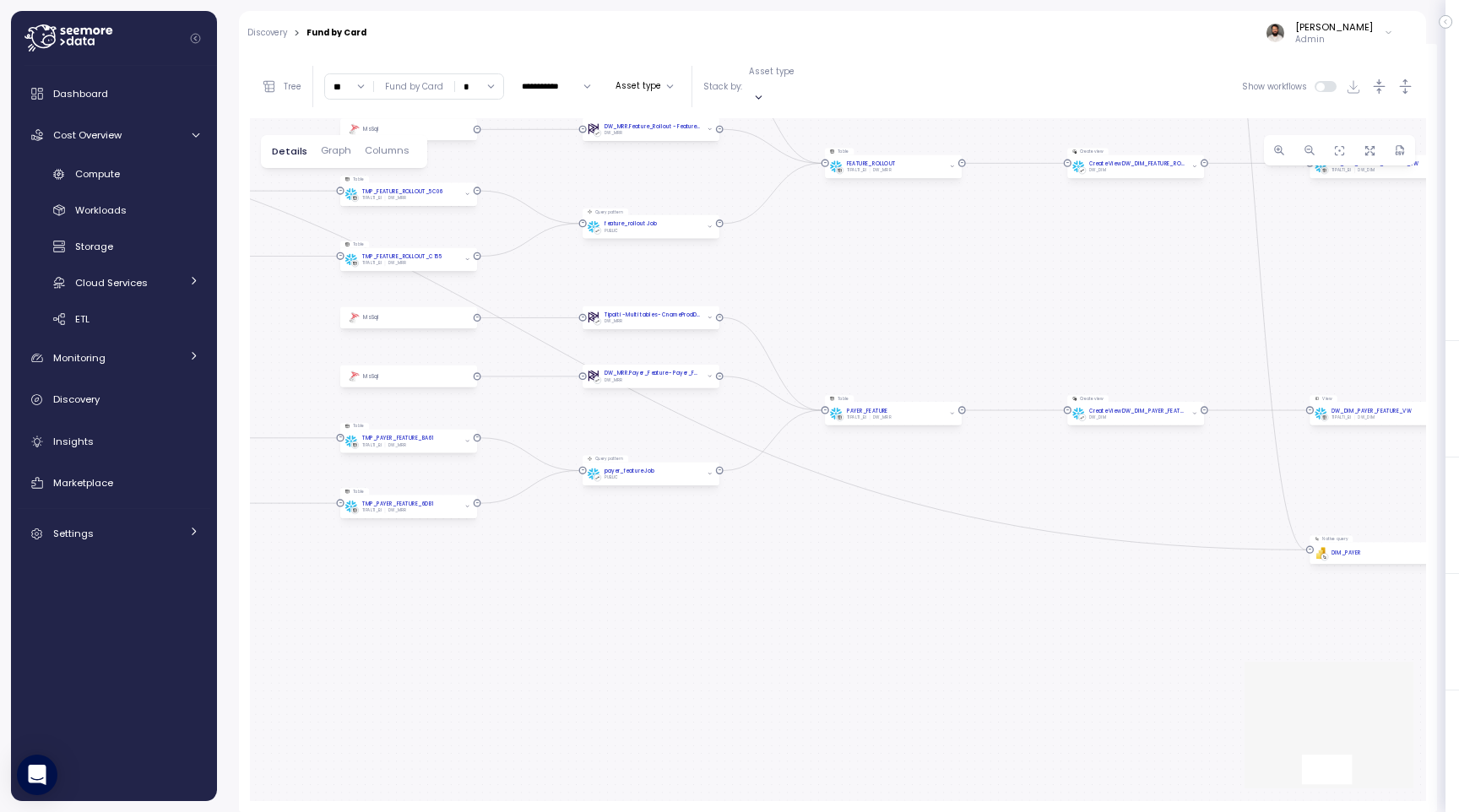
drag, startPoint x: 1032, startPoint y: 480, endPoint x: 542, endPoint y: 516, distance: 491.3
click at [542, 516] on div "dbt DW Prod Job EXECUTE IMMEDIATE Job Execute immediate dbt DW Prod - Monthly J…" at bounding box center [838, 460] width 1176 height 684
